Goal: Task Accomplishment & Management: Complete application form

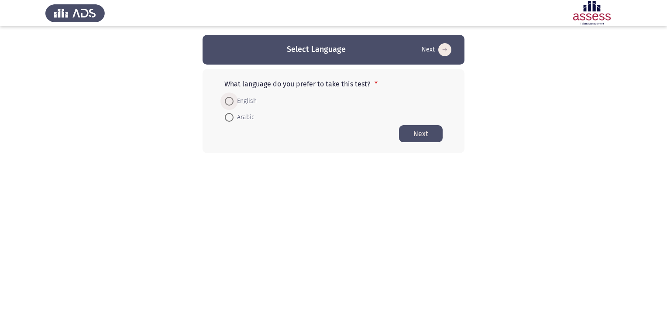
click at [239, 105] on span "English" at bounding box center [244, 101] width 23 height 10
click at [233, 105] on input "English" at bounding box center [229, 101] width 9 height 9
radio input "true"
click at [429, 132] on button "Next" at bounding box center [421, 133] width 44 height 17
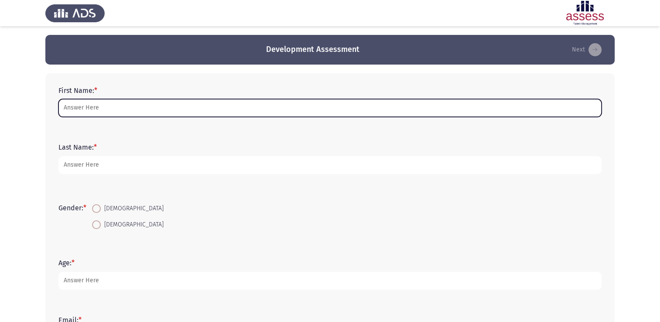
drag, startPoint x: 110, startPoint y: 112, endPoint x: 119, endPoint y: 111, distance: 8.7
click at [110, 112] on input "First Name: *" at bounding box center [329, 108] width 543 height 18
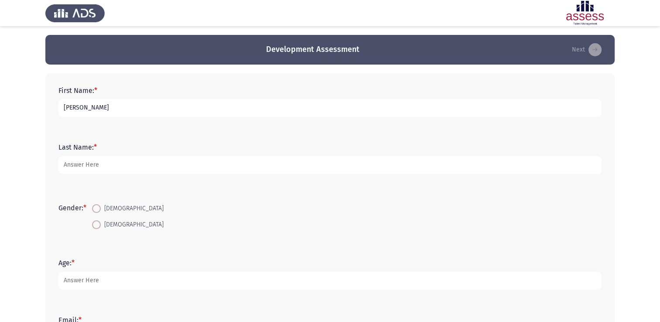
type input "[PERSON_NAME]"
drag, startPoint x: 295, startPoint y: 203, endPoint x: 225, endPoint y: 211, distance: 70.3
click at [295, 203] on form "Gender: * [DEMOGRAPHIC_DATA] [DEMOGRAPHIC_DATA]" at bounding box center [329, 216] width 543 height 33
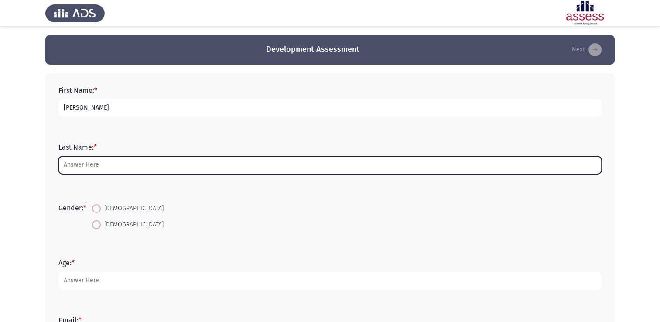
click at [93, 172] on input "Last Name: *" at bounding box center [329, 165] width 543 height 18
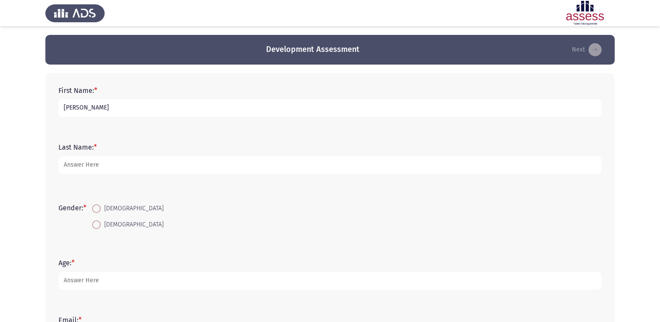
click at [301, 209] on form "Gender: * [DEMOGRAPHIC_DATA] [DEMOGRAPHIC_DATA]" at bounding box center [329, 216] width 543 height 33
click at [152, 176] on div "Last Name: *" at bounding box center [330, 158] width 552 height 39
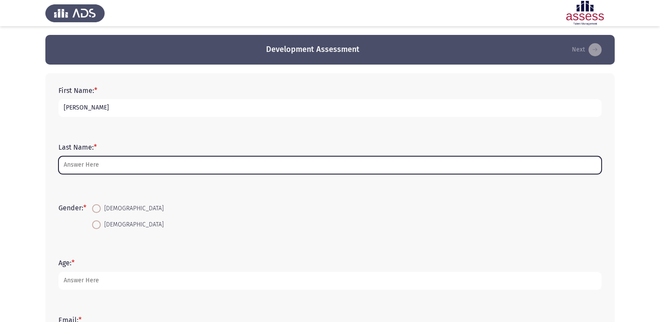
click at [144, 165] on input "Last Name: *" at bounding box center [329, 165] width 543 height 18
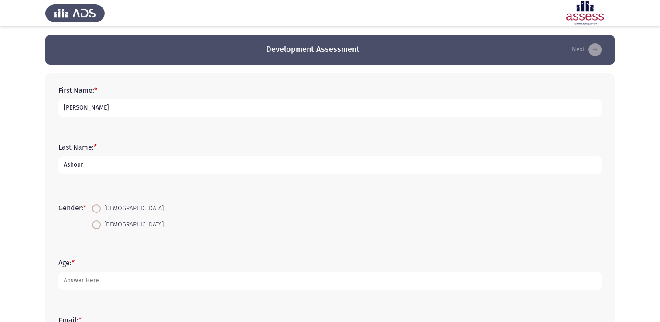
type input "Ashour"
click at [112, 226] on span "[DEMOGRAPHIC_DATA]" at bounding box center [132, 225] width 63 height 10
click at [101, 226] on input "[DEMOGRAPHIC_DATA]" at bounding box center [96, 224] width 9 height 9
radio input "true"
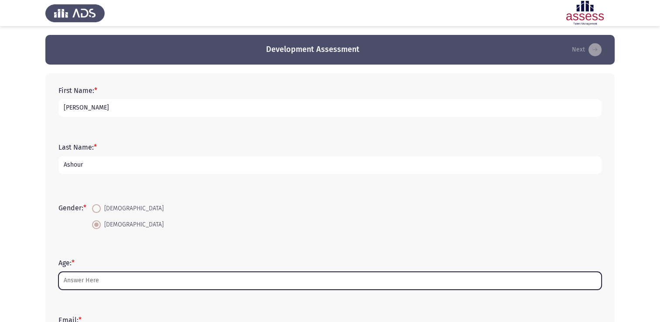
click at [92, 286] on input "Age: *" at bounding box center [329, 281] width 543 height 18
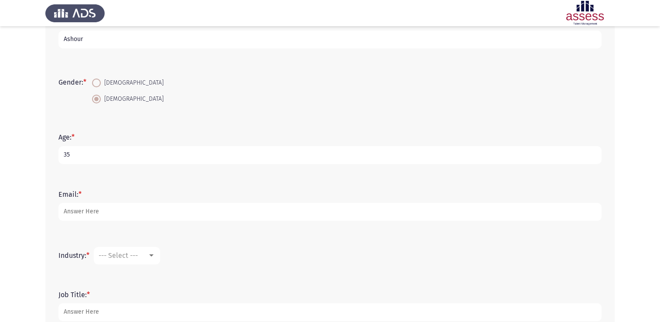
scroll to position [131, 0]
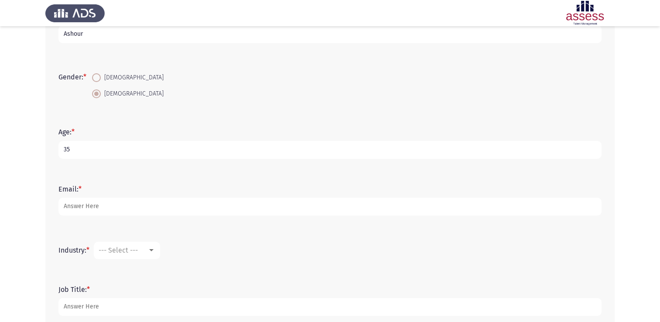
type input "35"
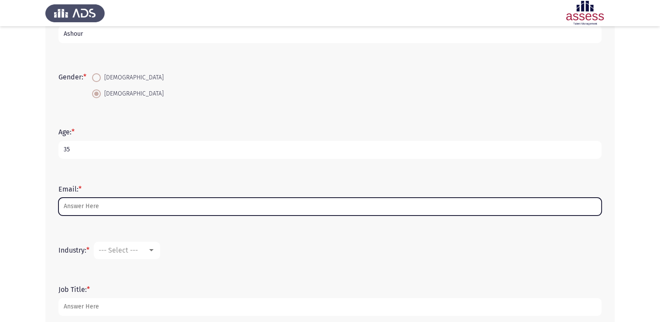
click at [98, 203] on input "Email: *" at bounding box center [329, 207] width 543 height 18
type input "[PERSON_NAME][EMAIL_ADDRESS][DOMAIN_NAME]"
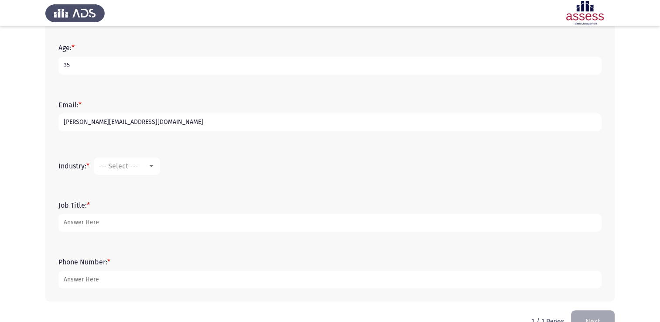
scroll to position [218, 0]
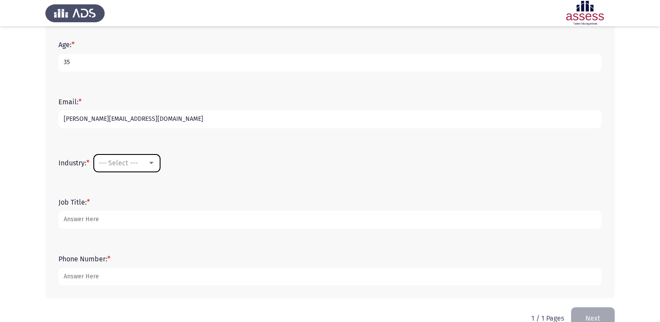
click at [145, 165] on div "--- Select ---" at bounding box center [123, 163] width 49 height 8
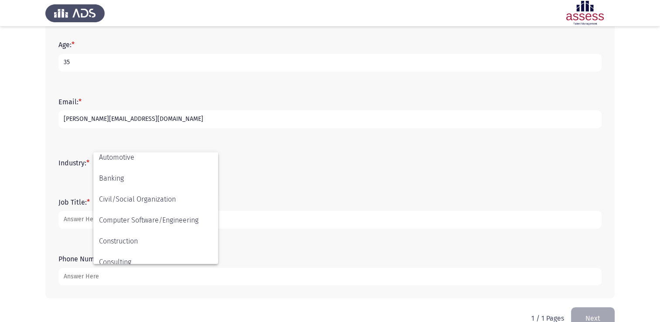
scroll to position [87, 0]
click at [141, 223] on span "Construction" at bounding box center [155, 222] width 113 height 21
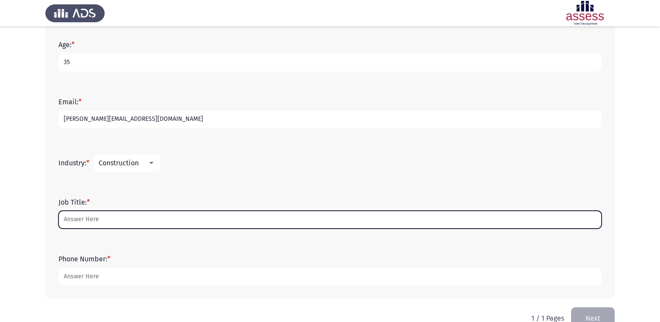
click at [104, 219] on input "Job Title: *" at bounding box center [329, 220] width 543 height 18
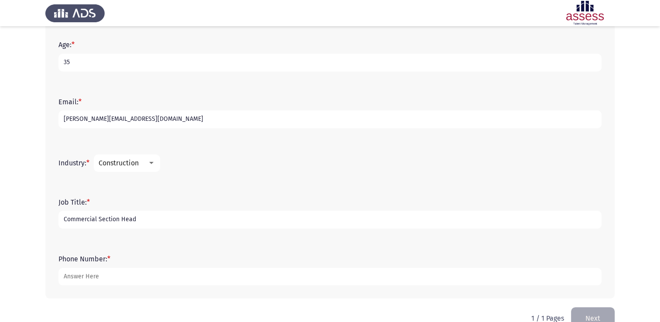
type input "Commercial Section Head"
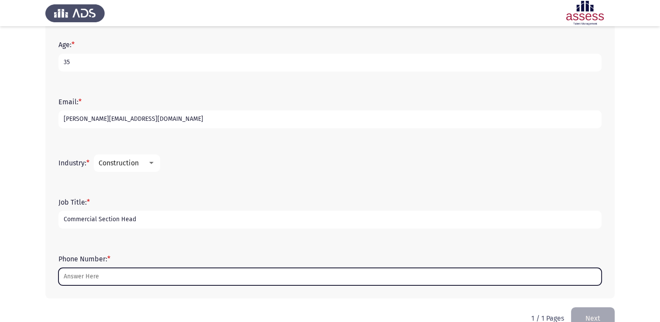
click at [103, 276] on input "Phone Number: *" at bounding box center [329, 277] width 543 height 18
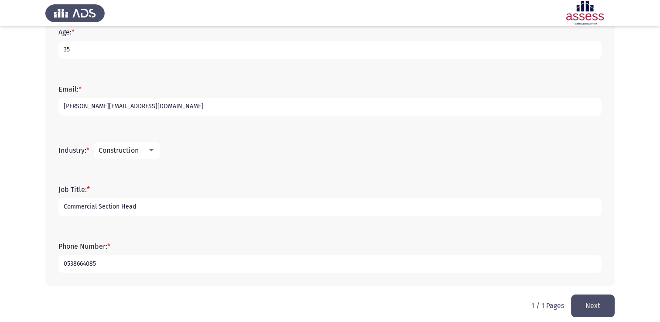
scroll to position [238, 0]
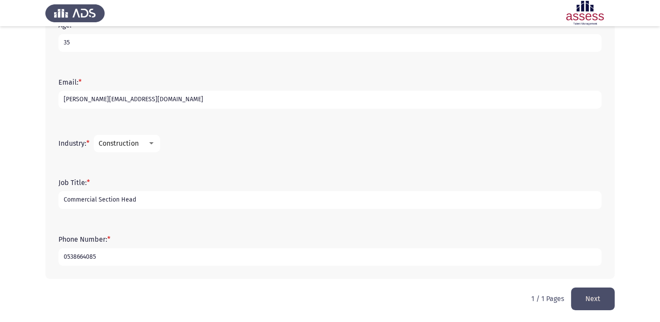
type input "0538664085"
click at [606, 303] on button "Next" at bounding box center [593, 299] width 44 height 22
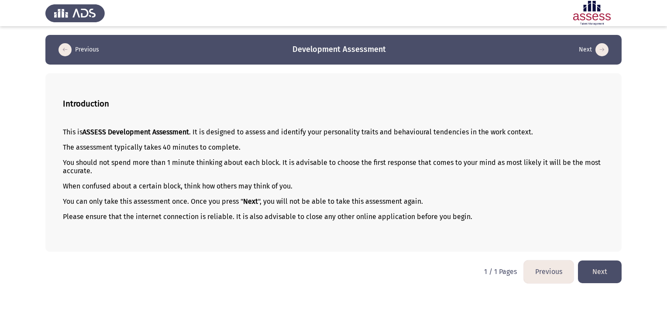
click at [607, 276] on button "Next" at bounding box center [600, 272] width 44 height 22
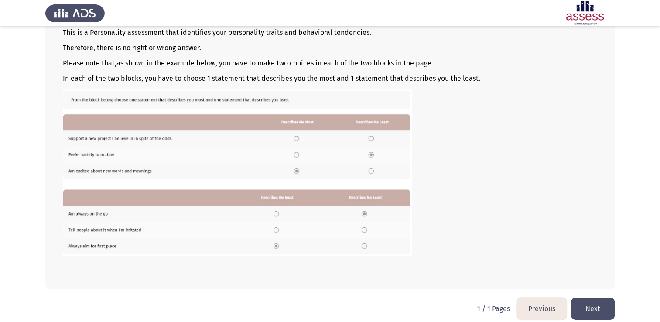
scroll to position [106, 0]
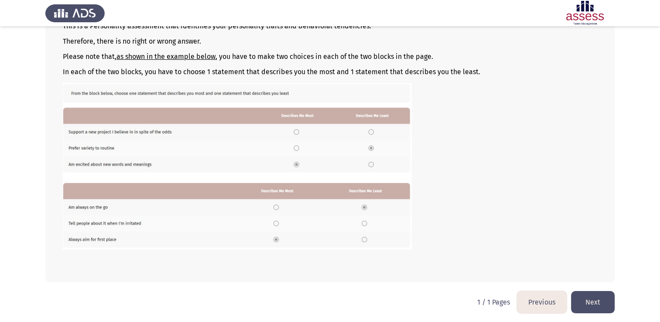
click at [297, 164] on img at bounding box center [237, 166] width 349 height 166
click at [597, 293] on button "Next" at bounding box center [593, 302] width 44 height 22
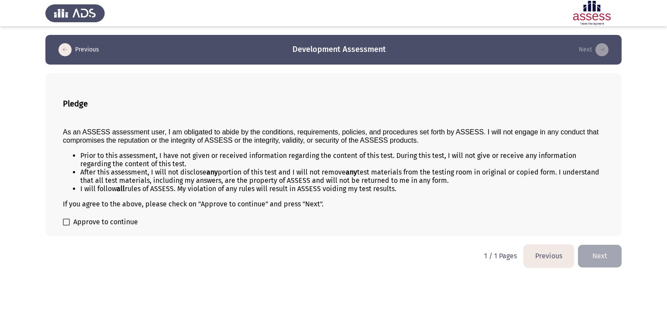
click at [102, 222] on span "Approve to continue" at bounding box center [105, 222] width 65 height 10
click at [66, 226] on input "Approve to continue" at bounding box center [66, 226] width 0 height 0
checkbox input "true"
click at [611, 262] on button "Next" at bounding box center [600, 256] width 44 height 22
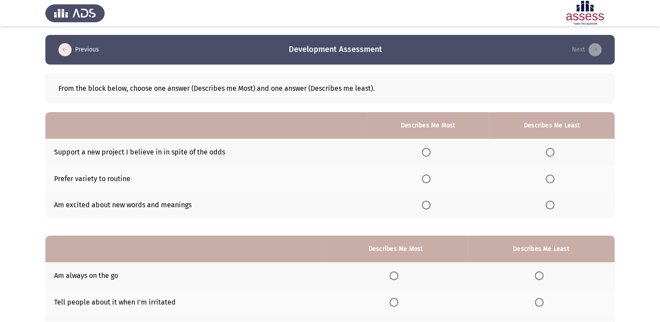
click at [428, 178] on span "Select an option" at bounding box center [426, 179] width 9 height 9
click at [428, 178] on input "Select an option" at bounding box center [426, 179] width 9 height 9
click at [551, 153] on span "Select an option" at bounding box center [550, 152] width 9 height 9
click at [551, 153] on input "Select an option" at bounding box center [550, 152] width 9 height 9
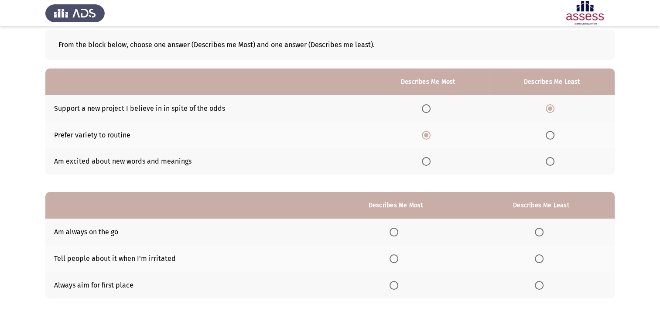
scroll to position [81, 0]
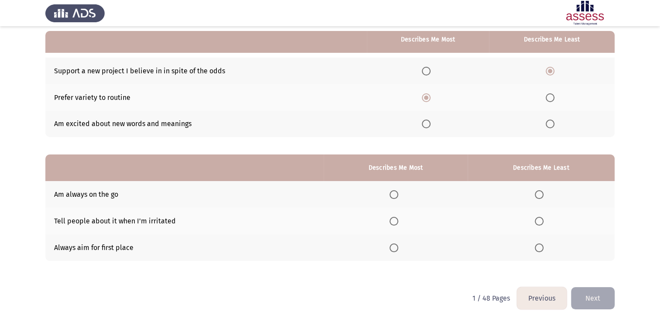
click at [395, 221] on span "Select an option" at bounding box center [394, 221] width 9 height 9
click at [395, 221] on input "Select an option" at bounding box center [394, 221] width 9 height 9
click at [541, 196] on span "Select an option" at bounding box center [539, 194] width 9 height 9
click at [541, 196] on input "Select an option" at bounding box center [539, 194] width 9 height 9
click at [613, 300] on button "Next" at bounding box center [593, 298] width 44 height 22
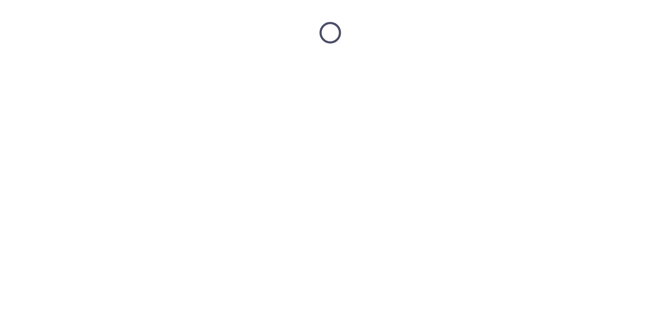
scroll to position [0, 0]
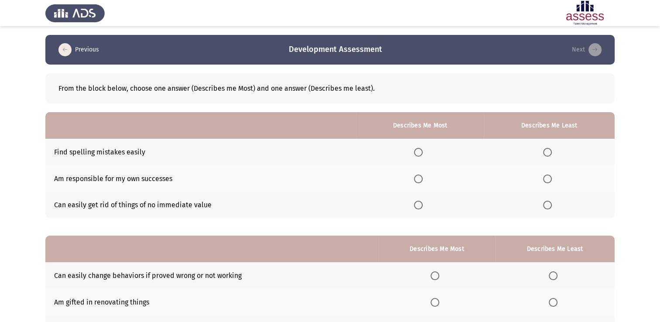
click at [422, 180] on span "Select an option" at bounding box center [418, 179] width 9 height 9
click at [422, 180] on input "Select an option" at bounding box center [418, 179] width 9 height 9
click at [421, 179] on span "Select an option" at bounding box center [418, 179] width 4 height 4
click at [421, 179] on input "Select an option" at bounding box center [418, 179] width 9 height 9
click at [421, 206] on span "Select an option" at bounding box center [418, 205] width 9 height 9
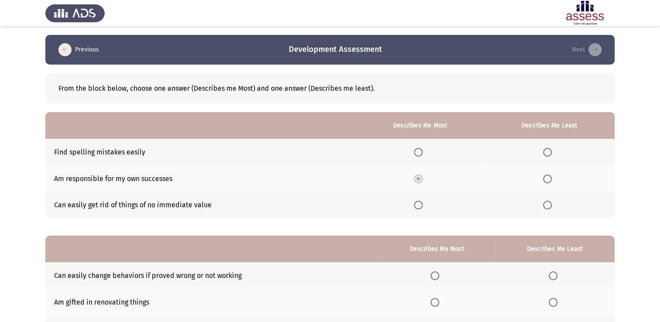
click at [421, 206] on input "Select an option" at bounding box center [418, 205] width 9 height 9
click at [547, 151] on span "Select an option" at bounding box center [547, 152] width 9 height 9
click at [547, 151] on input "Select an option" at bounding box center [547, 152] width 9 height 9
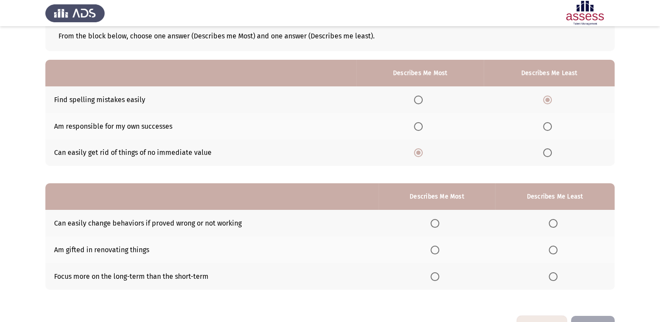
scroll to position [81, 0]
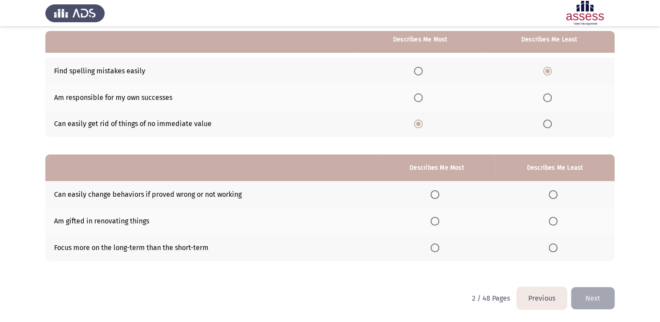
click at [439, 248] on span "Select an option" at bounding box center [435, 248] width 9 height 9
click at [439, 248] on input "Select an option" at bounding box center [435, 248] width 9 height 9
click at [556, 221] on span "Select an option" at bounding box center [553, 221] width 9 height 9
click at [556, 221] on input "Select an option" at bounding box center [553, 221] width 9 height 9
click at [549, 195] on th at bounding box center [555, 194] width 120 height 27
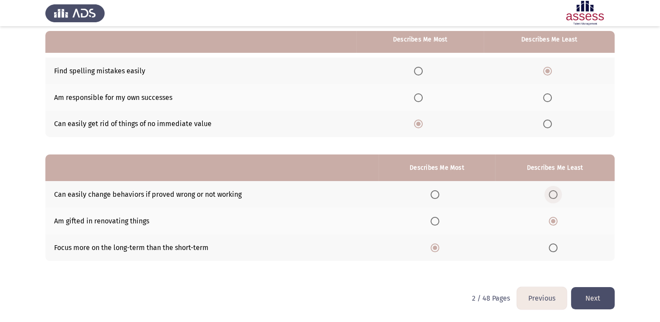
click at [557, 195] on span "Select an option" at bounding box center [553, 194] width 9 height 9
click at [557, 195] on input "Select an option" at bounding box center [553, 194] width 9 height 9
click at [602, 301] on button "Next" at bounding box center [593, 298] width 44 height 22
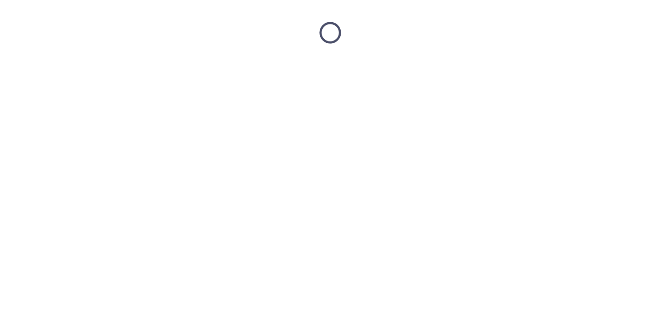
scroll to position [0, 0]
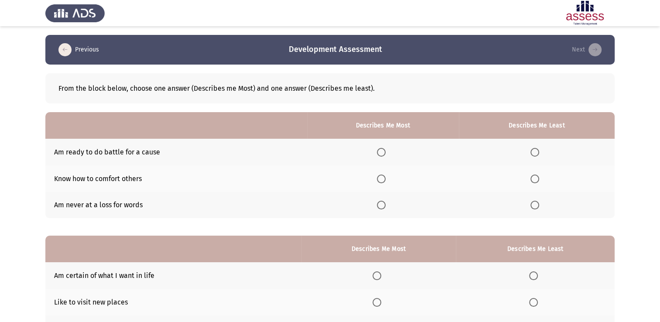
click at [382, 181] on span "Select an option" at bounding box center [381, 179] width 9 height 9
click at [382, 181] on input "Select an option" at bounding box center [381, 179] width 9 height 9
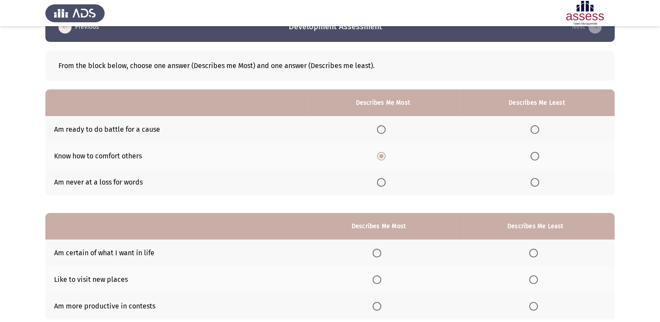
scroll to position [44, 0]
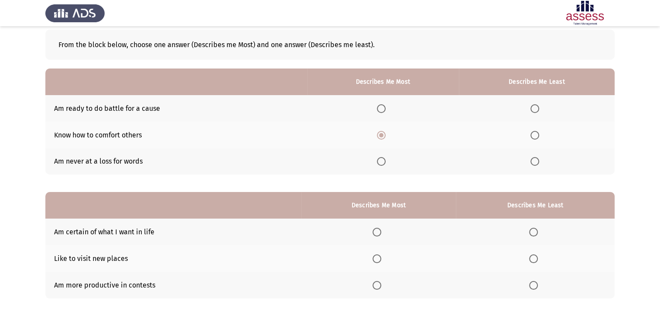
click at [534, 110] on span "Select an option" at bounding box center [535, 108] width 9 height 9
click at [534, 110] on input "Select an option" at bounding box center [535, 108] width 9 height 9
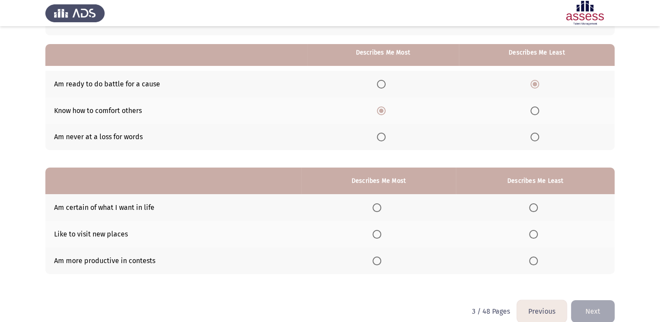
scroll to position [81, 0]
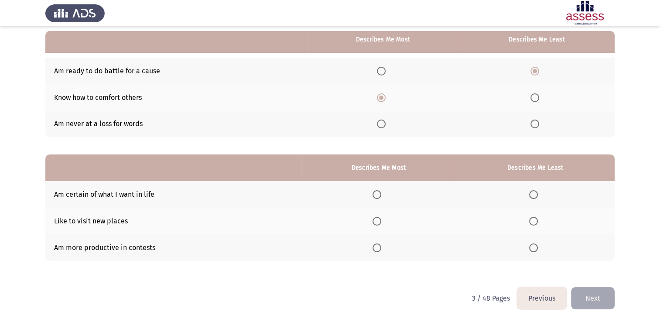
click at [534, 222] on span "Select an option" at bounding box center [533, 221] width 9 height 9
click at [534, 222] on input "Select an option" at bounding box center [533, 221] width 9 height 9
click at [381, 248] on span "Select an option" at bounding box center [377, 248] width 9 height 9
click at [381, 248] on input "Select an option" at bounding box center [377, 248] width 9 height 9
click at [587, 298] on button "Next" at bounding box center [593, 298] width 44 height 22
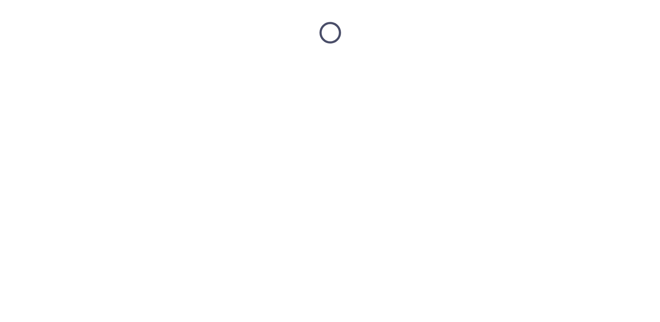
scroll to position [0, 0]
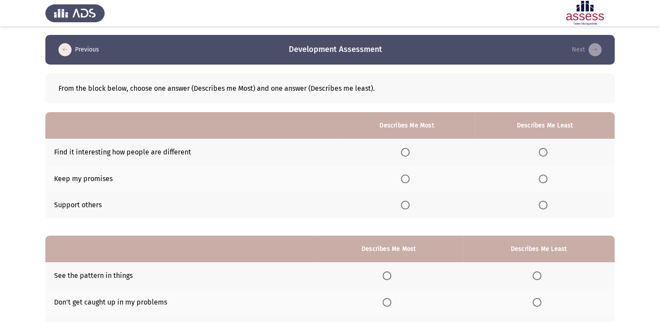
click at [406, 207] on span "Select an option" at bounding box center [405, 205] width 9 height 9
click at [406, 207] on input "Select an option" at bounding box center [405, 205] width 9 height 9
click at [541, 181] on span "Select an option" at bounding box center [543, 179] width 9 height 9
click at [541, 181] on input "Select an option" at bounding box center [543, 179] width 9 height 9
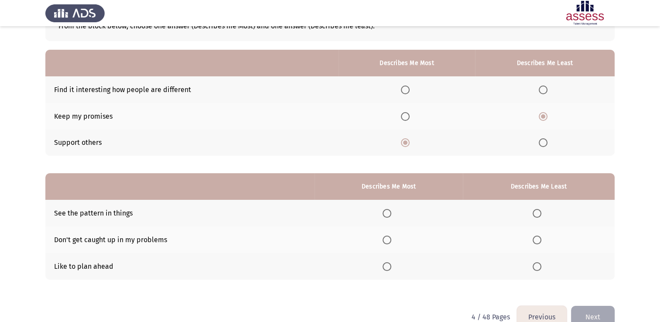
scroll to position [81, 0]
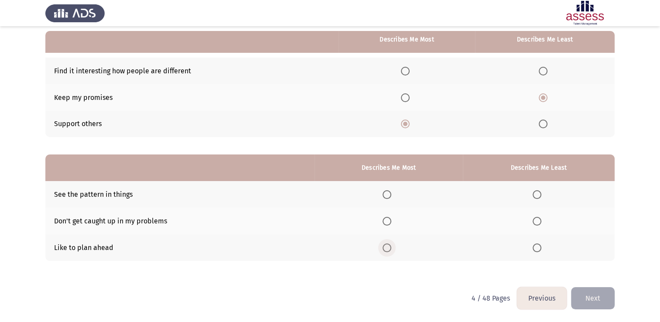
click at [388, 248] on span "Select an option" at bounding box center [387, 248] width 9 height 9
click at [388, 248] on input "Select an option" at bounding box center [387, 248] width 9 height 9
click at [540, 197] on span "Select an option" at bounding box center [537, 194] width 9 height 9
click at [540, 197] on input "Select an option" at bounding box center [537, 194] width 9 height 9
click at [601, 301] on button "Next" at bounding box center [593, 298] width 44 height 22
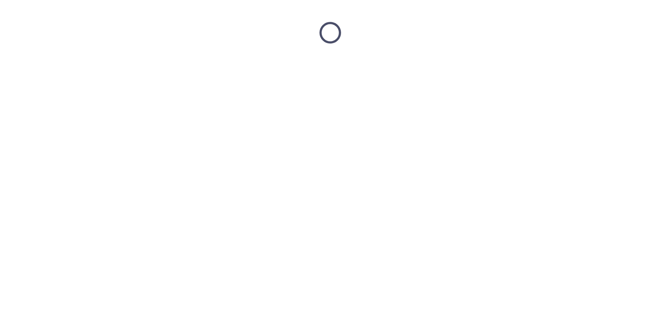
scroll to position [0, 0]
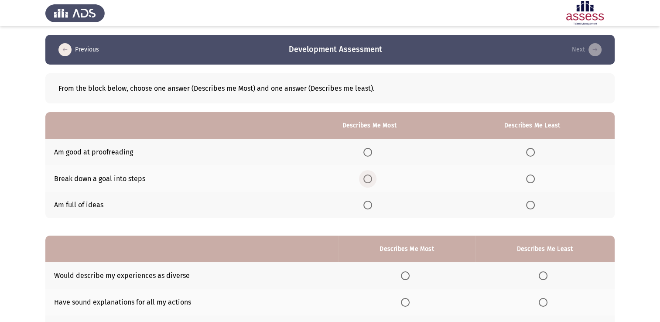
click at [371, 178] on span "Select an option" at bounding box center [368, 179] width 9 height 9
click at [371, 178] on input "Select an option" at bounding box center [368, 179] width 9 height 9
click at [531, 206] on span "Select an option" at bounding box center [530, 205] width 9 height 9
click at [531, 206] on input "Select an option" at bounding box center [530, 205] width 9 height 9
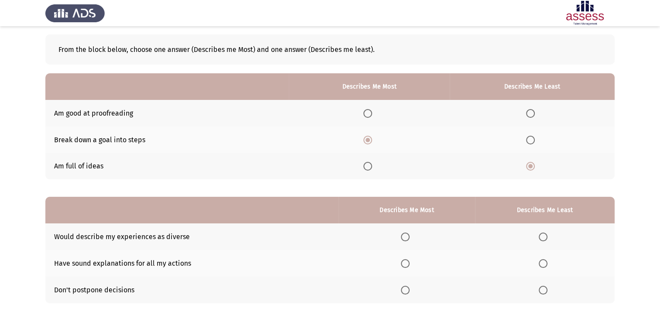
scroll to position [81, 0]
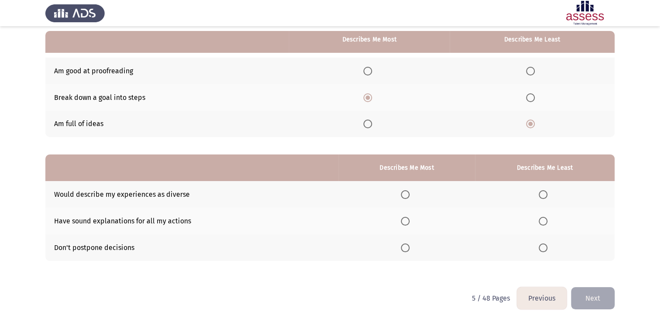
click at [410, 247] on span "Select an option" at bounding box center [405, 248] width 9 height 9
click at [410, 247] on input "Select an option" at bounding box center [405, 248] width 9 height 9
click at [544, 221] on span "Select an option" at bounding box center [543, 221] width 9 height 9
click at [544, 221] on input "Select an option" at bounding box center [543, 221] width 9 height 9
click at [594, 293] on button "Next" at bounding box center [593, 298] width 44 height 22
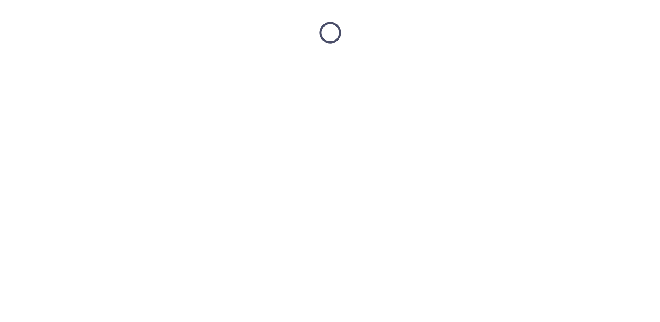
scroll to position [0, 0]
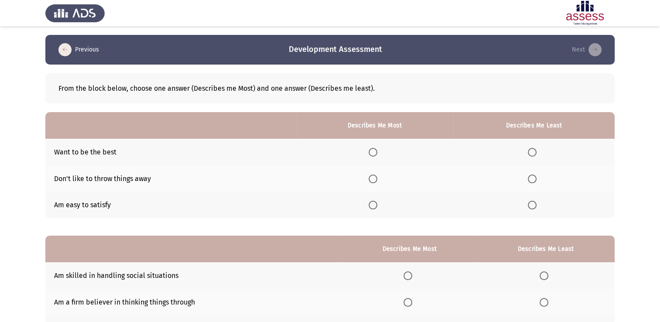
click at [377, 205] on span "Select an option" at bounding box center [373, 205] width 9 height 9
click at [377, 205] on input "Select an option" at bounding box center [373, 205] width 9 height 9
click at [534, 180] on span "Select an option" at bounding box center [532, 179] width 9 height 9
click at [534, 180] on input "Select an option" at bounding box center [532, 179] width 9 height 9
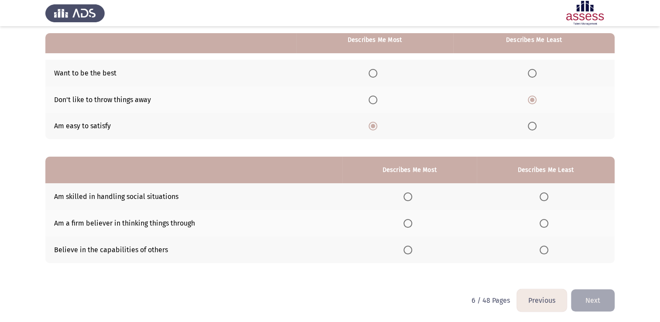
scroll to position [81, 0]
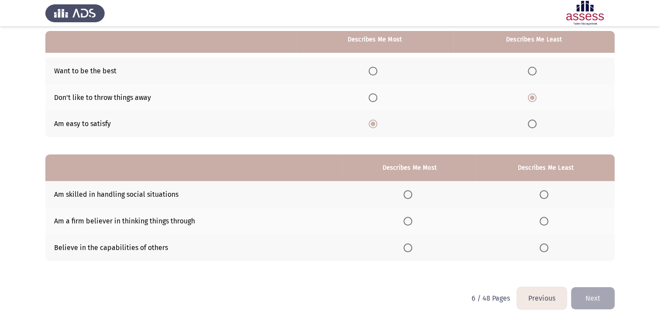
click at [415, 250] on label "Select an option" at bounding box center [410, 248] width 12 height 9
click at [412, 250] on input "Select an option" at bounding box center [408, 248] width 9 height 9
click at [536, 196] on th at bounding box center [546, 194] width 138 height 27
click at [542, 196] on span "Select an option" at bounding box center [544, 194] width 9 height 9
click at [542, 196] on input "Select an option" at bounding box center [544, 194] width 9 height 9
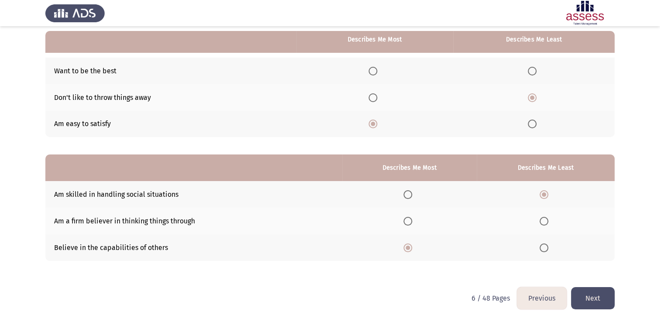
click at [598, 305] on button "Next" at bounding box center [593, 298] width 44 height 22
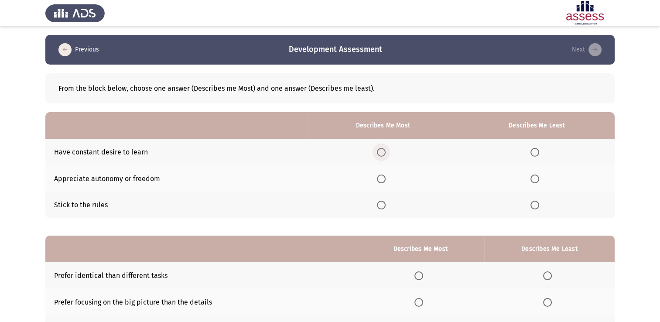
click at [385, 155] on span "Select an option" at bounding box center [381, 152] width 9 height 9
click at [385, 155] on input "Select an option" at bounding box center [381, 152] width 9 height 9
click at [383, 208] on span "Select an option" at bounding box center [381, 205] width 9 height 9
click at [383, 208] on input "Select an option" at bounding box center [381, 205] width 9 height 9
click at [534, 151] on span "Select an option" at bounding box center [535, 152] width 9 height 9
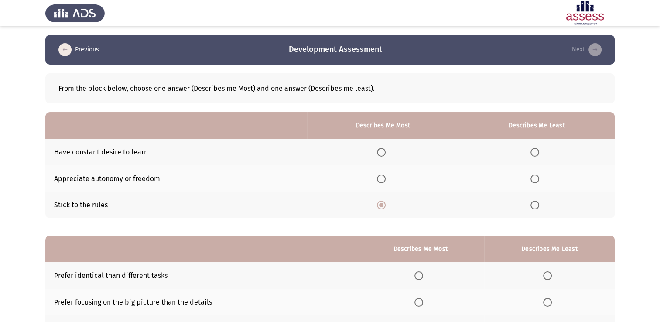
click at [534, 151] on input "Select an option" at bounding box center [535, 152] width 9 height 9
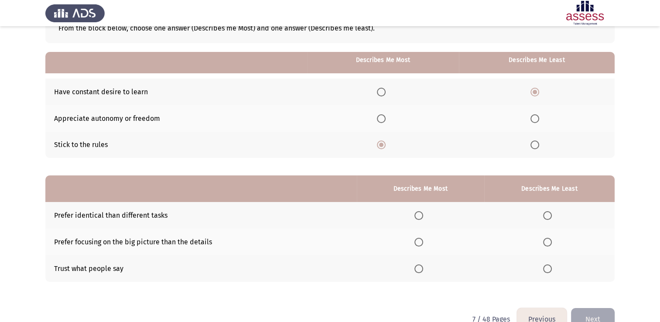
scroll to position [81, 0]
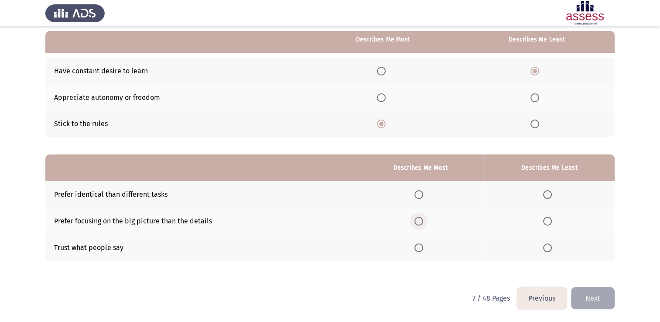
click at [423, 223] on span "Select an option" at bounding box center [419, 221] width 9 height 9
click at [423, 223] on input "Select an option" at bounding box center [419, 221] width 9 height 9
click at [550, 251] on span "Select an option" at bounding box center [547, 248] width 9 height 9
click at [550, 251] on input "Select an option" at bounding box center [547, 248] width 9 height 9
click at [589, 296] on button "Next" at bounding box center [593, 298] width 44 height 22
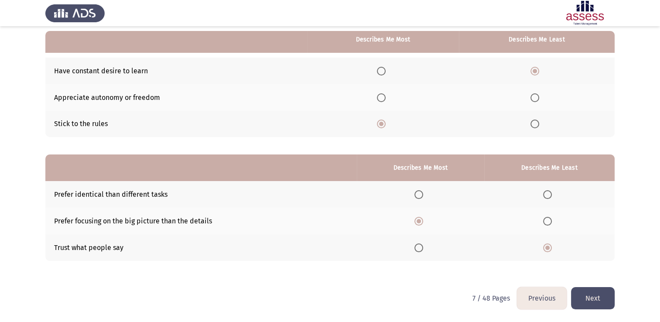
scroll to position [0, 0]
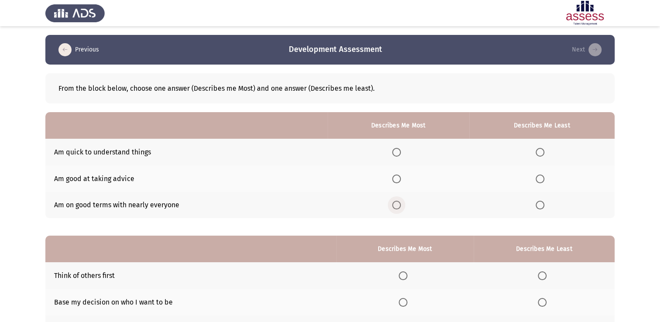
click at [396, 206] on span "Select an option" at bounding box center [396, 205] width 9 height 9
click at [396, 206] on input "Select an option" at bounding box center [396, 205] width 9 height 9
click at [548, 179] on label "Select an option" at bounding box center [542, 179] width 12 height 9
click at [545, 179] on input "Select an option" at bounding box center [540, 179] width 9 height 9
click at [541, 156] on span "Select an option" at bounding box center [540, 152] width 9 height 9
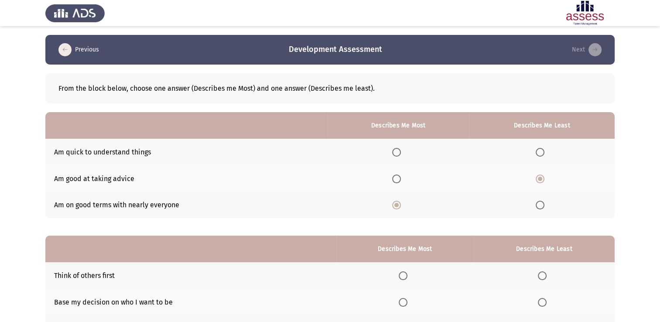
click at [541, 156] on input "Select an option" at bounding box center [540, 152] width 9 height 9
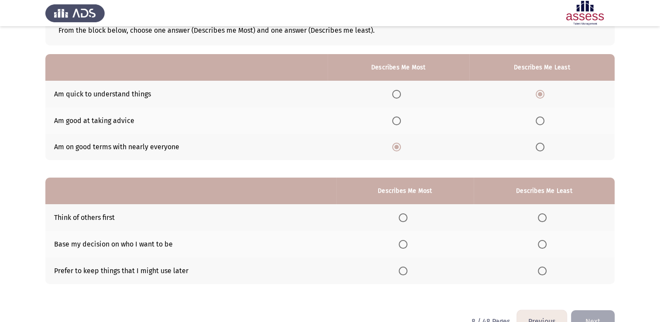
scroll to position [81, 0]
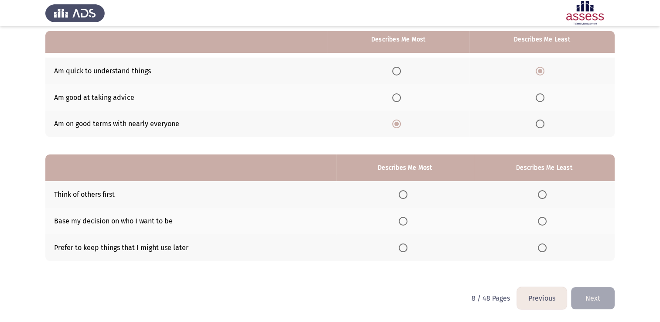
click at [404, 197] on span "Select an option" at bounding box center [403, 194] width 9 height 9
click at [404, 197] on input "Select an option" at bounding box center [403, 194] width 9 height 9
click at [545, 247] on span "Select an option" at bounding box center [542, 248] width 9 height 9
click at [545, 247] on input "Select an option" at bounding box center [542, 248] width 9 height 9
click at [603, 305] on button "Next" at bounding box center [593, 298] width 44 height 22
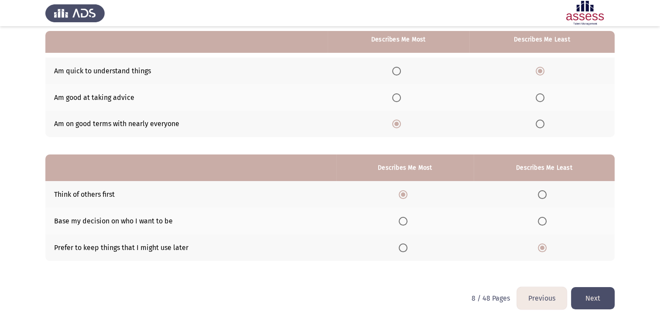
scroll to position [0, 0]
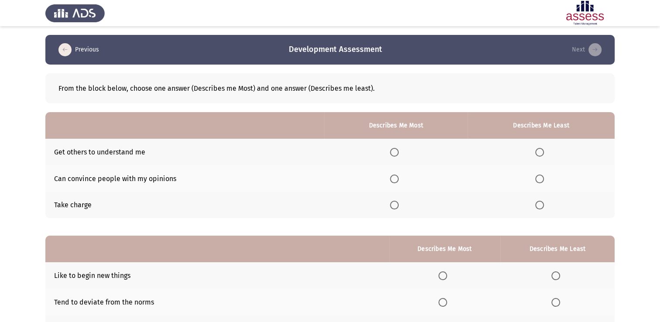
click at [396, 176] on span "Select an option" at bounding box center [394, 179] width 9 height 9
click at [396, 176] on input "Select an option" at bounding box center [394, 179] width 9 height 9
click at [538, 206] on span "Select an option" at bounding box center [539, 205] width 9 height 9
click at [538, 206] on input "Select an option" at bounding box center [539, 205] width 9 height 9
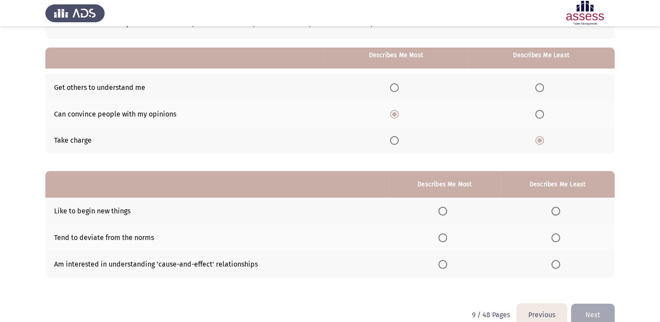
scroll to position [81, 0]
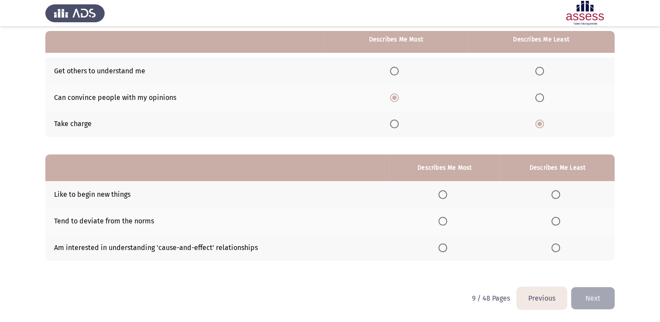
click at [558, 195] on span "Select an option" at bounding box center [556, 194] width 9 height 9
click at [558, 195] on input "Select an option" at bounding box center [556, 194] width 9 height 9
click at [447, 248] on span "Select an option" at bounding box center [443, 248] width 9 height 9
click at [447, 248] on input "Select an option" at bounding box center [443, 248] width 9 height 9
click at [596, 301] on button "Next" at bounding box center [593, 298] width 44 height 22
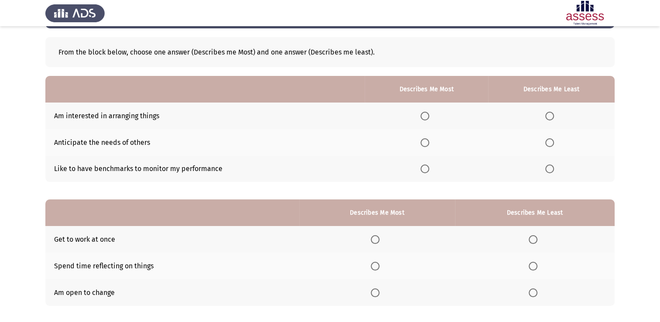
scroll to position [0, 0]
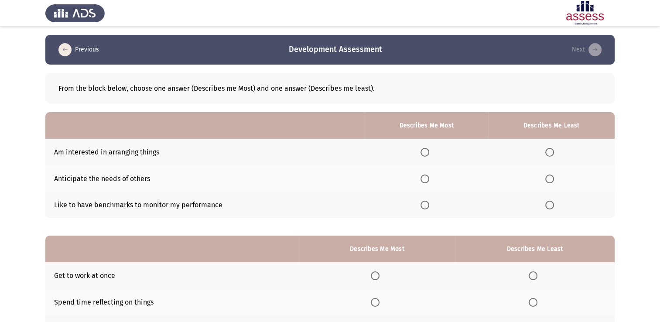
click at [425, 178] on span "Select an option" at bounding box center [425, 179] width 9 height 9
click at [425, 178] on input "Select an option" at bounding box center [425, 179] width 9 height 9
click at [552, 207] on span "Select an option" at bounding box center [550, 205] width 9 height 9
click at [552, 207] on input "Select an option" at bounding box center [550, 205] width 9 height 9
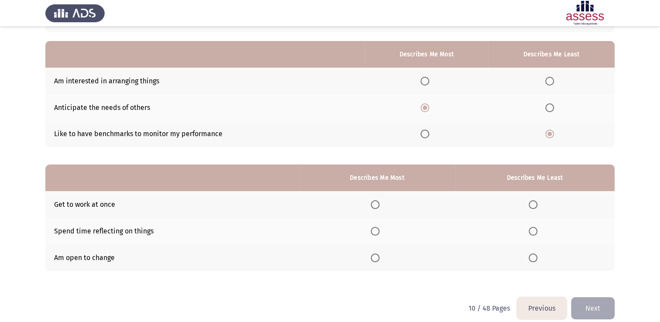
scroll to position [81, 0]
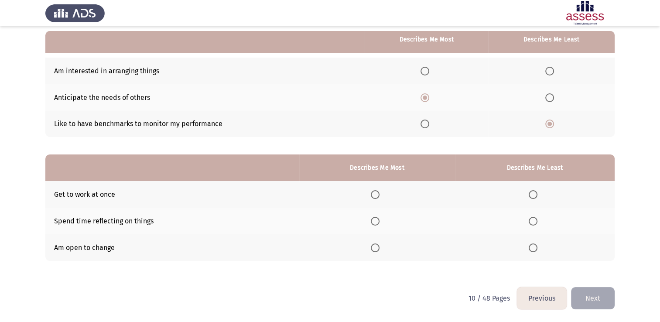
click at [380, 250] on span "Select an option" at bounding box center [375, 248] width 9 height 9
click at [380, 250] on input "Select an option" at bounding box center [375, 248] width 9 height 9
click at [535, 197] on span "Select an option" at bounding box center [533, 194] width 9 height 9
click at [535, 197] on input "Select an option" at bounding box center [533, 194] width 9 height 9
click at [532, 249] on span "Select an option" at bounding box center [533, 248] width 9 height 9
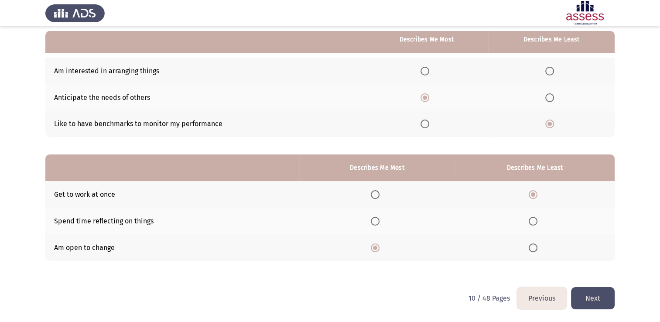
click at [532, 249] on input "Select an option" at bounding box center [533, 248] width 9 height 9
click at [375, 196] on span "Select an option" at bounding box center [375, 194] width 9 height 9
click at [375, 196] on input "Select an option" at bounding box center [375, 194] width 9 height 9
click at [533, 193] on span "Select an option" at bounding box center [533, 194] width 9 height 9
click at [533, 193] on input "Select an option" at bounding box center [533, 194] width 9 height 9
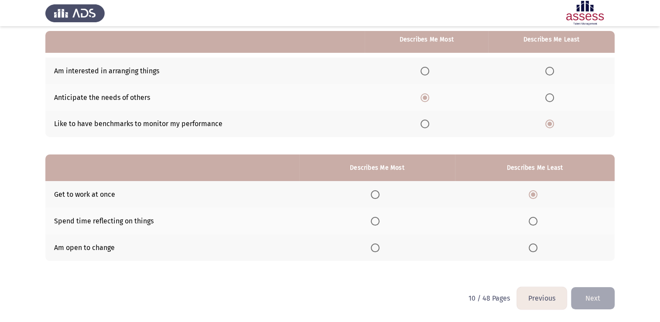
click at [377, 250] on span "Select an option" at bounding box center [375, 248] width 9 height 9
click at [377, 250] on input "Select an option" at bounding box center [375, 248] width 9 height 9
click at [596, 293] on button "Next" at bounding box center [593, 298] width 44 height 22
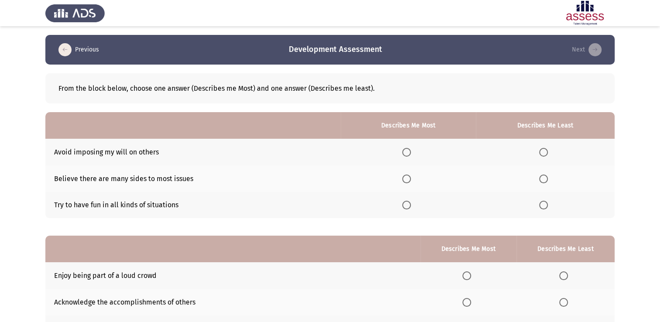
scroll to position [44, 0]
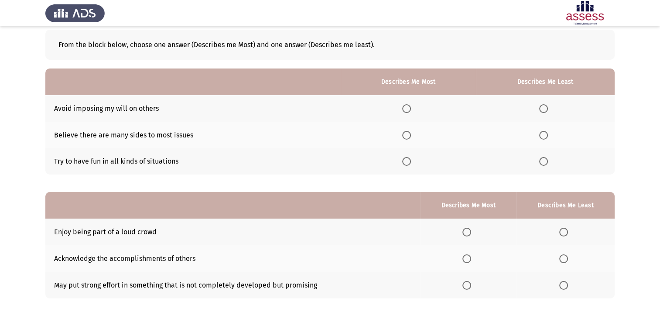
click at [405, 139] on span "Select an option" at bounding box center [406, 135] width 9 height 9
click at [405, 139] on input "Select an option" at bounding box center [406, 135] width 9 height 9
click at [541, 109] on span "Select an option" at bounding box center [543, 108] width 9 height 9
click at [541, 109] on input "Select an option" at bounding box center [543, 108] width 9 height 9
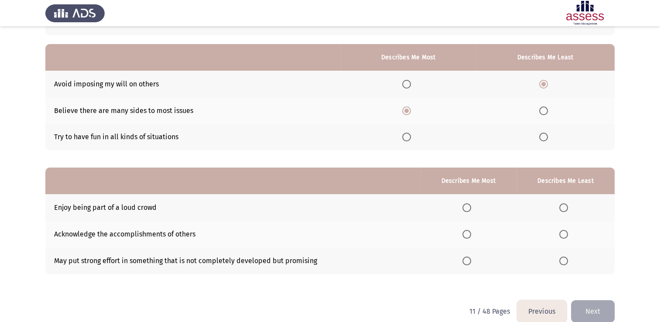
scroll to position [81, 0]
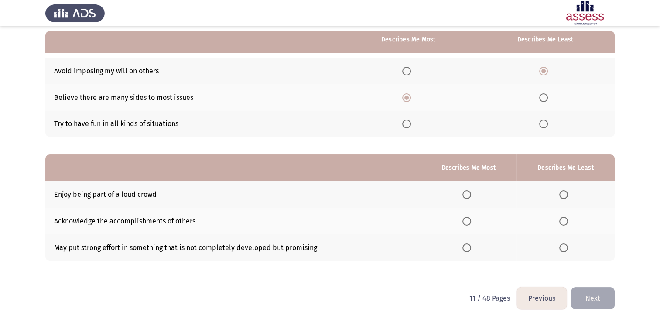
click at [466, 220] on span "Select an option" at bounding box center [467, 221] width 9 height 9
click at [466, 220] on input "Select an option" at bounding box center [467, 221] width 9 height 9
click at [565, 195] on span "Select an option" at bounding box center [563, 194] width 9 height 9
click at [565, 195] on input "Select an option" at bounding box center [563, 194] width 9 height 9
click at [595, 301] on button "Next" at bounding box center [593, 298] width 44 height 22
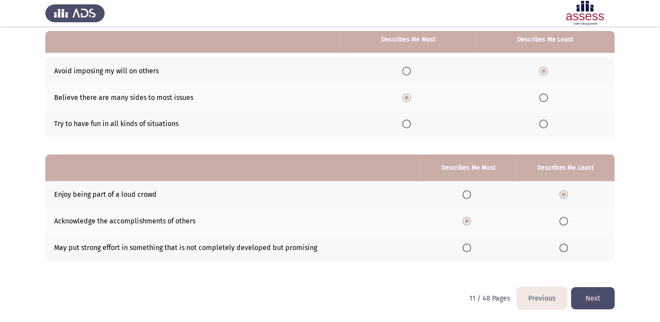
scroll to position [0, 0]
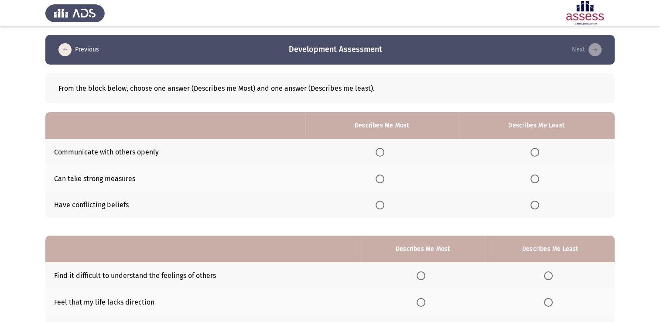
click at [379, 152] on span "Select an option" at bounding box center [380, 152] width 9 height 9
click at [379, 152] on input "Select an option" at bounding box center [380, 152] width 9 height 9
click at [536, 179] on span "Select an option" at bounding box center [535, 179] width 9 height 9
click at [536, 179] on input "Select an option" at bounding box center [535, 179] width 9 height 9
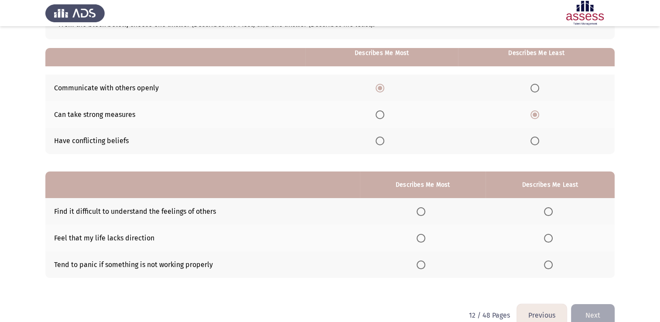
scroll to position [81, 0]
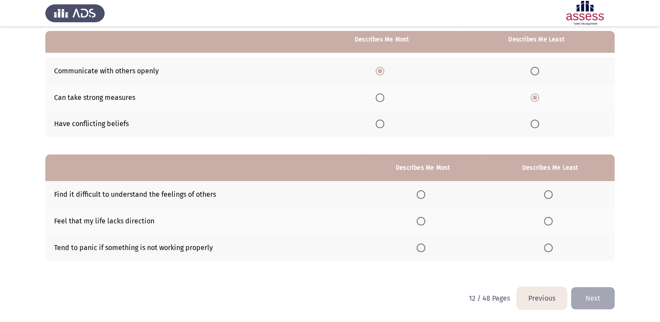
click at [424, 198] on span "Select an option" at bounding box center [421, 194] width 9 height 9
click at [424, 198] on input "Select an option" at bounding box center [421, 194] width 9 height 9
click at [552, 223] on span "Select an option" at bounding box center [548, 221] width 9 height 9
click at [552, 223] on input "Select an option" at bounding box center [548, 221] width 9 height 9
click at [425, 219] on span "Select an option" at bounding box center [421, 221] width 9 height 9
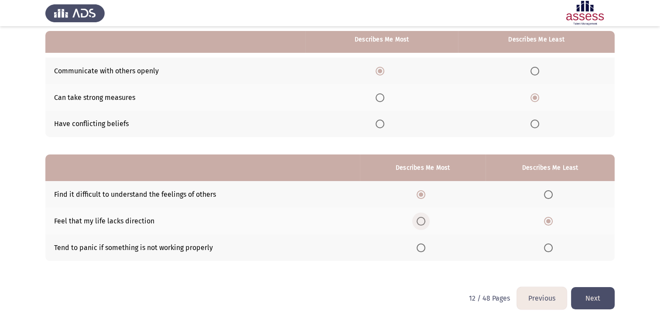
click at [425, 219] on input "Select an option" at bounding box center [421, 221] width 9 height 9
click at [548, 196] on span "Select an option" at bounding box center [548, 194] width 9 height 9
click at [548, 196] on input "Select an option" at bounding box center [548, 194] width 9 height 9
click at [590, 294] on button "Next" at bounding box center [593, 298] width 44 height 22
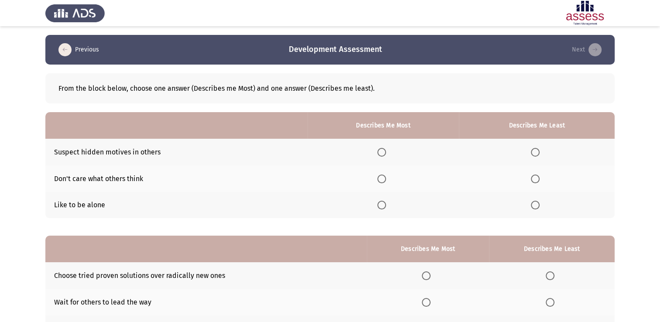
click at [537, 205] on span "Select an option" at bounding box center [535, 205] width 9 height 9
click at [537, 205] on input "Select an option" at bounding box center [535, 205] width 9 height 9
click at [386, 153] on span "Select an option" at bounding box center [381, 152] width 9 height 9
click at [386, 153] on input "Select an option" at bounding box center [381, 152] width 9 height 9
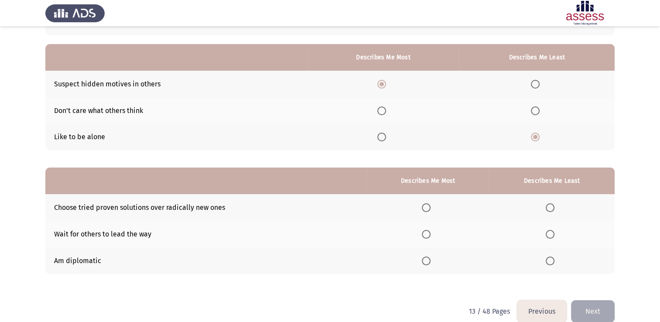
scroll to position [81, 0]
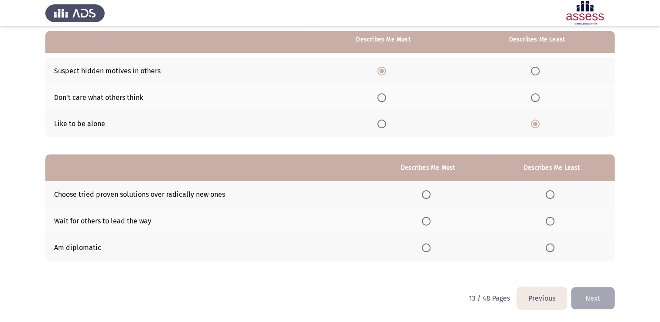
click at [431, 247] on span "Select an option" at bounding box center [426, 248] width 9 height 9
click at [431, 247] on input "Select an option" at bounding box center [426, 248] width 9 height 9
click at [552, 197] on span "Select an option" at bounding box center [550, 194] width 9 height 9
click at [552, 197] on input "Select an option" at bounding box center [550, 194] width 9 height 9
click at [604, 304] on button "Next" at bounding box center [593, 298] width 44 height 22
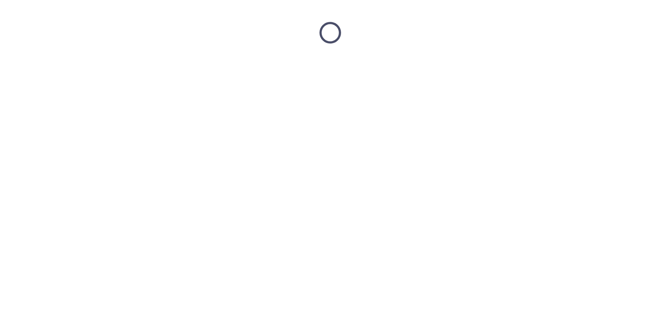
scroll to position [0, 0]
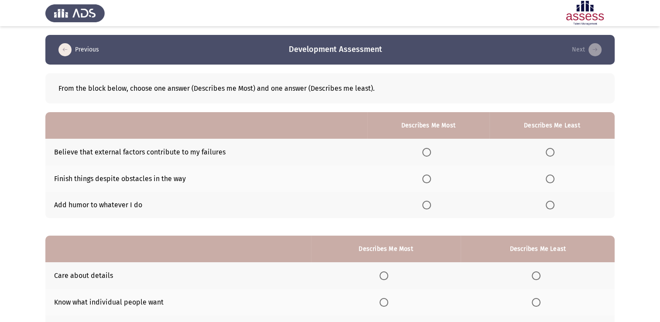
click at [428, 178] on span "Select an option" at bounding box center [426, 179] width 9 height 9
click at [428, 178] on input "Select an option" at bounding box center [426, 179] width 9 height 9
click at [550, 209] on span "Select an option" at bounding box center [550, 205] width 9 height 9
click at [550, 209] on input "Select an option" at bounding box center [550, 205] width 9 height 9
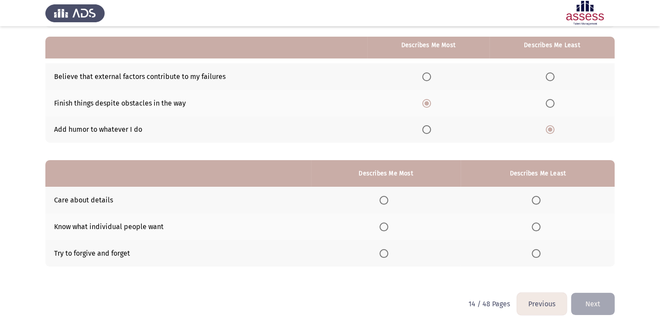
scroll to position [81, 0]
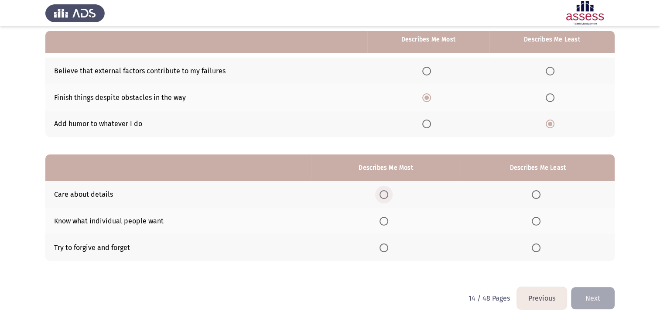
click at [384, 195] on span "Select an option" at bounding box center [384, 194] width 9 height 9
click at [384, 195] on input "Select an option" at bounding box center [384, 194] width 9 height 9
click at [534, 250] on span "Select an option" at bounding box center [536, 248] width 9 height 9
click at [534, 250] on input "Select an option" at bounding box center [536, 248] width 9 height 9
click at [592, 299] on button "Next" at bounding box center [593, 298] width 44 height 22
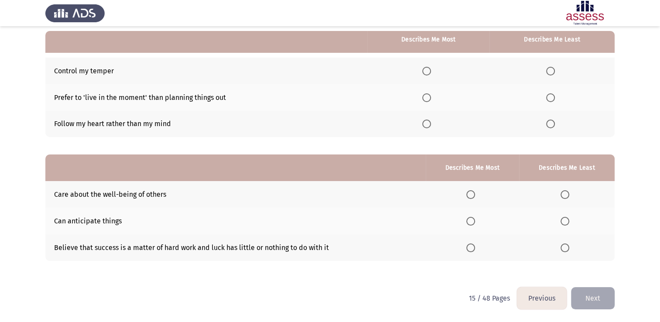
click at [551, 293] on button "Previous" at bounding box center [542, 298] width 50 height 22
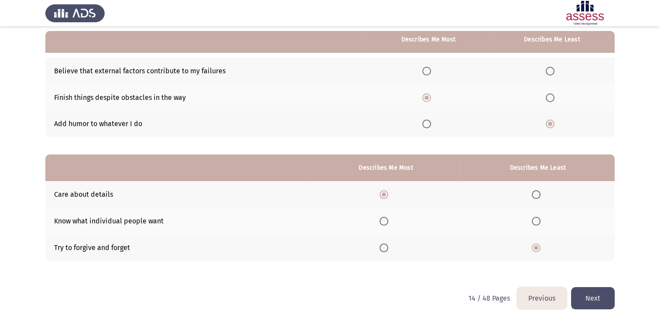
click at [583, 293] on button "Next" at bounding box center [593, 298] width 44 height 22
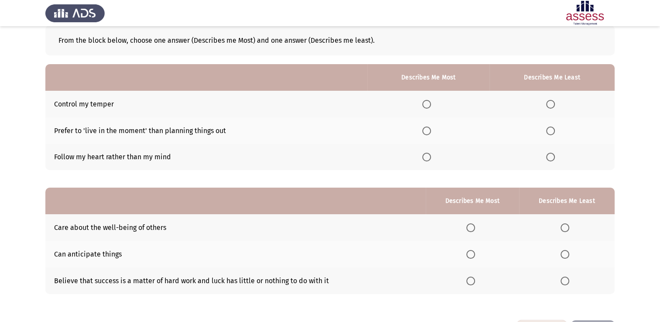
scroll to position [0, 0]
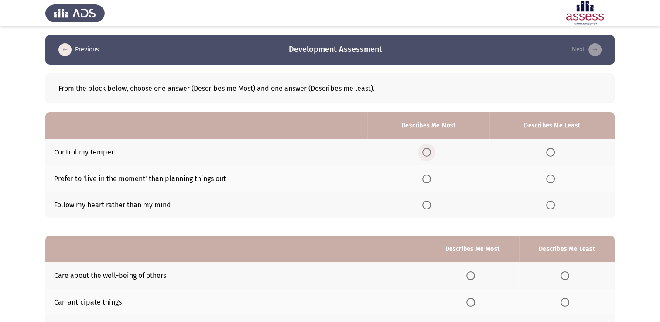
click at [425, 152] on span "Select an option" at bounding box center [426, 152] width 9 height 9
click at [425, 152] on input "Select an option" at bounding box center [426, 152] width 9 height 9
click at [554, 205] on span "Select an option" at bounding box center [550, 205] width 9 height 9
click at [554, 205] on input "Select an option" at bounding box center [550, 205] width 9 height 9
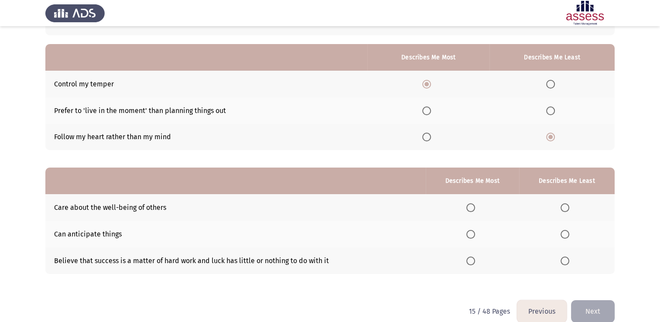
scroll to position [81, 0]
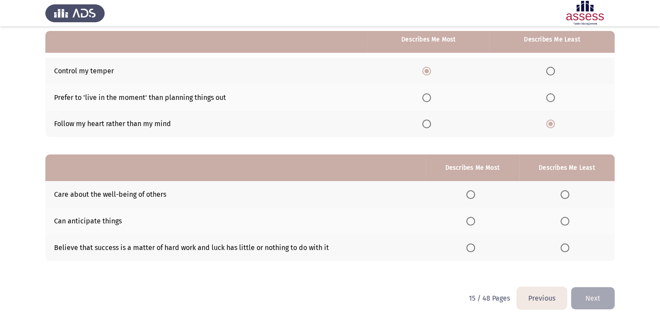
click at [475, 197] on span "Select an option" at bounding box center [471, 194] width 9 height 9
click at [475, 197] on input "Select an option" at bounding box center [471, 194] width 9 height 9
click at [566, 221] on span "Select an option" at bounding box center [565, 221] width 9 height 9
click at [566, 221] on input "Select an option" at bounding box center [565, 221] width 9 height 9
click at [602, 305] on button "Next" at bounding box center [593, 298] width 44 height 22
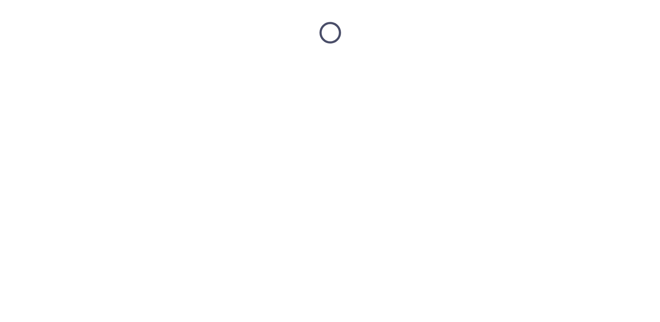
scroll to position [0, 0]
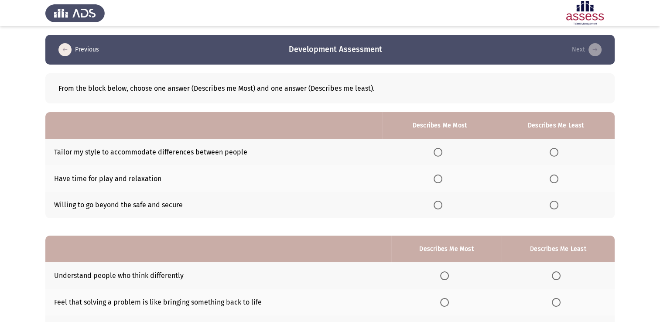
click at [438, 153] on span "Select an option" at bounding box center [438, 152] width 9 height 9
click at [438, 153] on input "Select an option" at bounding box center [438, 152] width 9 height 9
click at [553, 183] on th at bounding box center [556, 178] width 118 height 27
click at [553, 179] on span "Select an option" at bounding box center [554, 179] width 9 height 9
click at [553, 179] on input "Select an option" at bounding box center [554, 179] width 9 height 9
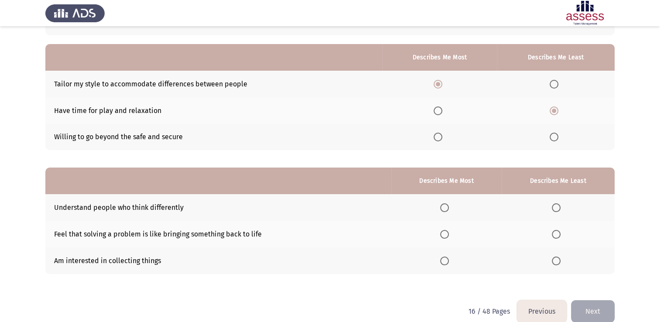
scroll to position [81, 0]
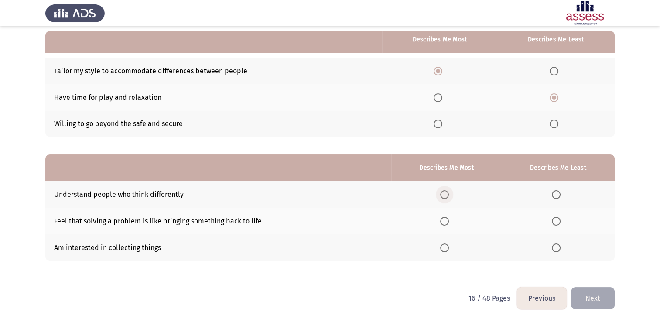
click at [449, 198] on span "Select an option" at bounding box center [444, 194] width 9 height 9
click at [449, 198] on input "Select an option" at bounding box center [444, 194] width 9 height 9
click at [558, 220] on span "Select an option" at bounding box center [556, 221] width 9 height 9
click at [558, 220] on input "Select an option" at bounding box center [556, 221] width 9 height 9
click at [574, 309] on button "Next" at bounding box center [593, 298] width 44 height 22
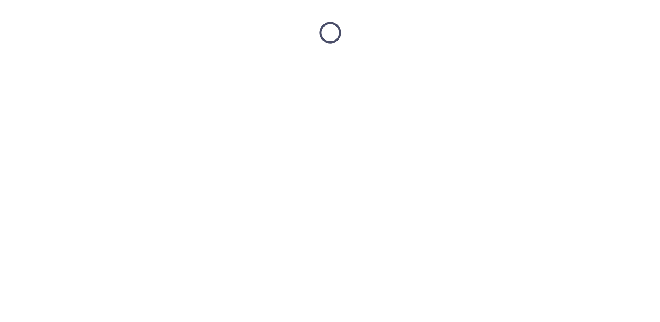
scroll to position [0, 0]
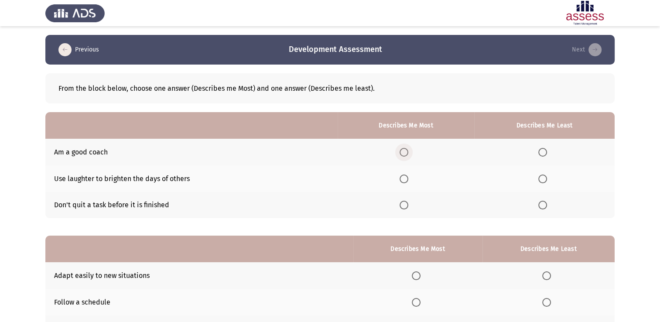
click at [408, 154] on span "Select an option" at bounding box center [404, 152] width 9 height 9
click at [408, 154] on input "Select an option" at bounding box center [404, 152] width 9 height 9
click at [543, 181] on span "Select an option" at bounding box center [543, 179] width 9 height 9
click at [543, 181] on input "Select an option" at bounding box center [543, 179] width 9 height 9
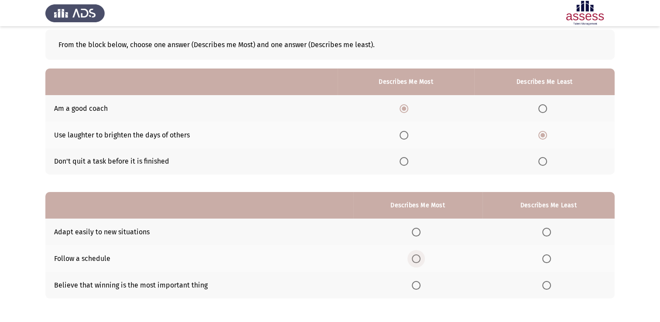
click at [421, 259] on span "Select an option" at bounding box center [416, 258] width 9 height 9
click at [421, 259] on input "Select an option" at bounding box center [416, 258] width 9 height 9
click at [551, 232] on span "Select an option" at bounding box center [546, 232] width 9 height 9
click at [551, 232] on input "Select an option" at bounding box center [546, 232] width 9 height 9
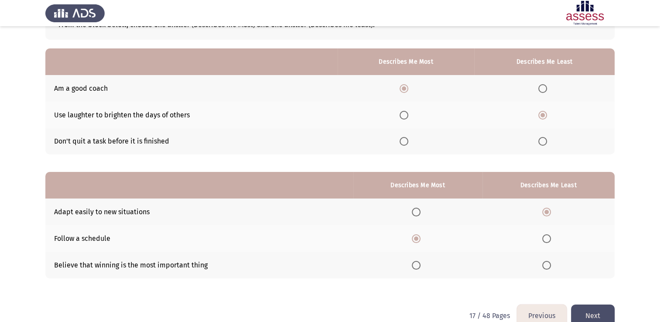
scroll to position [81, 0]
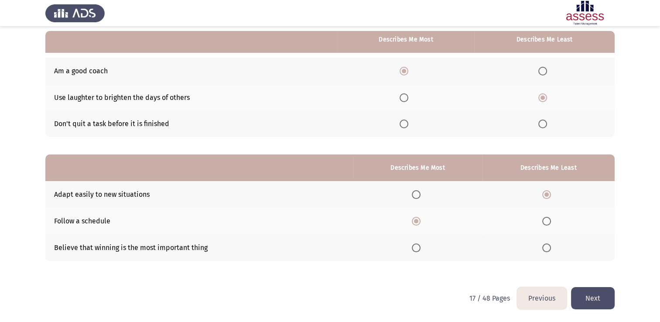
click at [585, 299] on button "Next" at bounding box center [593, 298] width 44 height 22
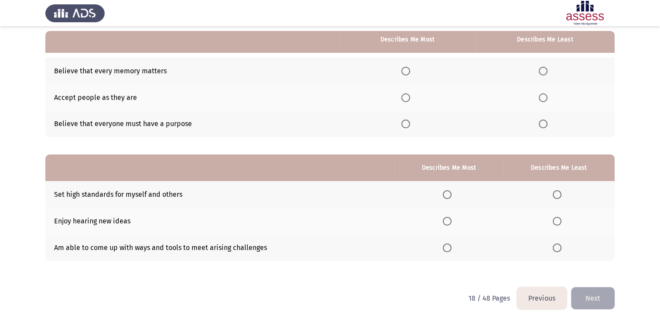
click at [405, 128] on span "Select an option" at bounding box center [405, 124] width 9 height 9
click at [405, 128] on input "Select an option" at bounding box center [405, 124] width 9 height 9
click at [546, 100] on span "Select an option" at bounding box center [543, 97] width 9 height 9
click at [546, 100] on input "Select an option" at bounding box center [543, 97] width 9 height 9
click at [449, 221] on span "Select an option" at bounding box center [447, 221] width 9 height 9
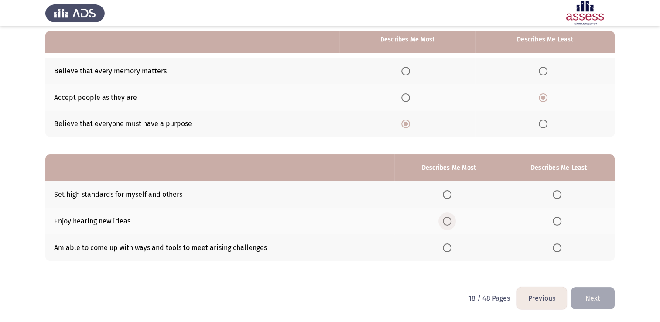
click at [449, 221] on input "Select an option" at bounding box center [447, 221] width 9 height 9
click at [560, 249] on span "Select an option" at bounding box center [557, 248] width 9 height 9
click at [560, 249] on input "Select an option" at bounding box center [557, 248] width 9 height 9
click at [597, 298] on button "Next" at bounding box center [593, 298] width 44 height 22
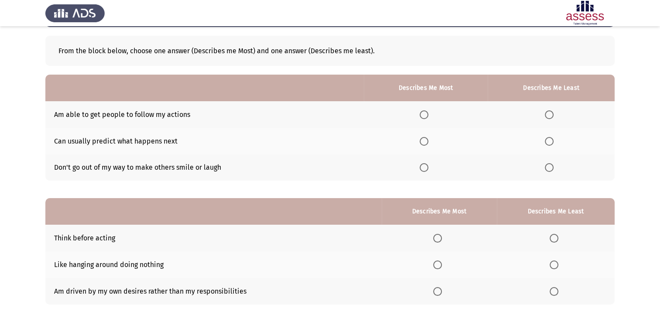
scroll to position [0, 0]
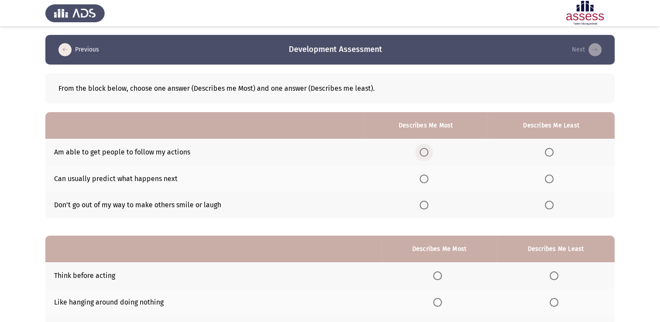
click at [425, 155] on span "Select an option" at bounding box center [424, 152] width 9 height 9
click at [425, 155] on input "Select an option" at bounding box center [424, 152] width 9 height 9
click at [550, 181] on span "Select an option" at bounding box center [549, 179] width 9 height 9
click at [550, 181] on input "Select an option" at bounding box center [549, 179] width 9 height 9
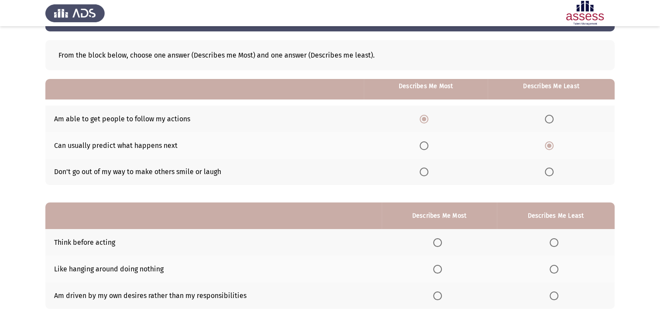
scroll to position [81, 0]
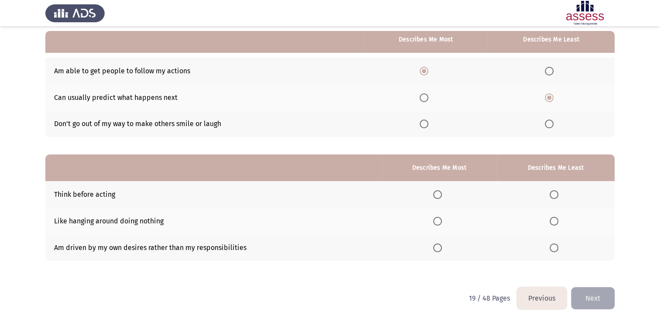
click at [442, 196] on span "Select an option" at bounding box center [437, 194] width 9 height 9
click at [442, 196] on input "Select an option" at bounding box center [437, 194] width 9 height 9
click at [555, 251] on span "Select an option" at bounding box center [554, 248] width 9 height 9
click at [555, 251] on input "Select an option" at bounding box center [554, 248] width 9 height 9
click at [585, 299] on button "Next" at bounding box center [593, 298] width 44 height 22
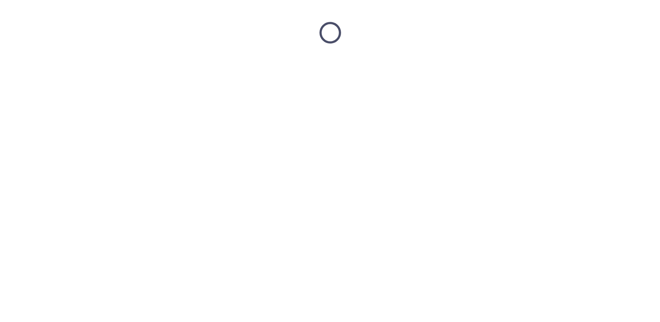
scroll to position [0, 0]
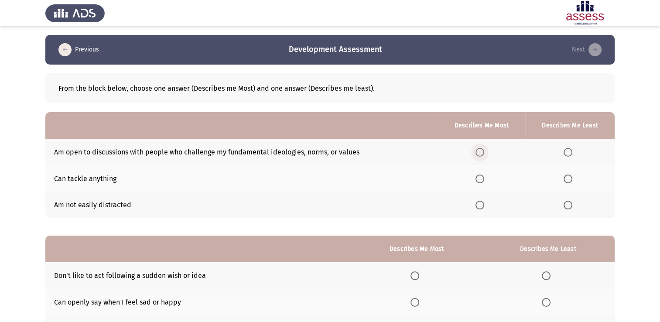
click at [480, 156] on span "Select an option" at bounding box center [480, 152] width 9 height 9
click at [480, 156] on input "Select an option" at bounding box center [480, 152] width 9 height 9
click at [484, 178] on span "Select an option" at bounding box center [480, 179] width 9 height 9
click at [484, 178] on input "Select an option" at bounding box center [480, 179] width 9 height 9
click at [567, 154] on span "Select an option" at bounding box center [568, 152] width 9 height 9
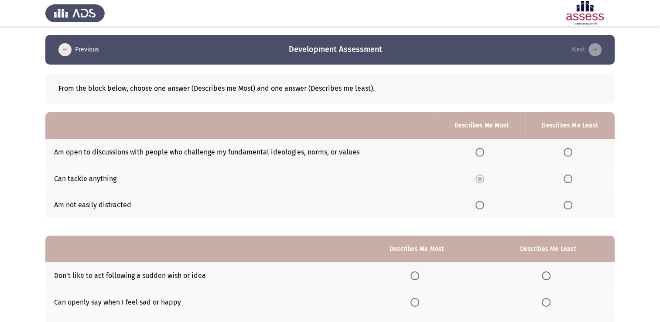
click at [567, 154] on input "Select an option" at bounding box center [568, 152] width 9 height 9
click at [484, 153] on span "Select an option" at bounding box center [480, 152] width 9 height 9
click at [484, 153] on input "Select an option" at bounding box center [480, 152] width 9 height 9
click at [567, 178] on span "Select an option" at bounding box center [568, 179] width 9 height 9
click at [567, 178] on input "Select an option" at bounding box center [568, 179] width 9 height 9
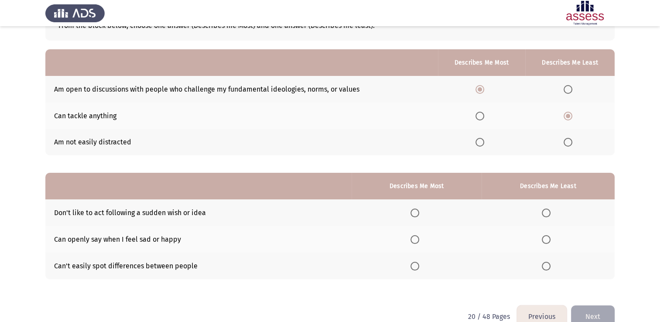
scroll to position [81, 0]
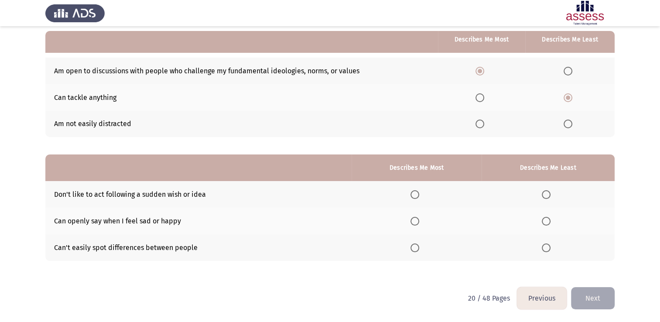
click at [418, 249] on span "Select an option" at bounding box center [415, 248] width 9 height 9
click at [418, 249] on input "Select an option" at bounding box center [415, 248] width 9 height 9
click at [548, 223] on span "Select an option" at bounding box center [546, 221] width 9 height 9
click at [548, 223] on input "Select an option" at bounding box center [546, 221] width 9 height 9
click at [597, 298] on button "Next" at bounding box center [593, 298] width 44 height 22
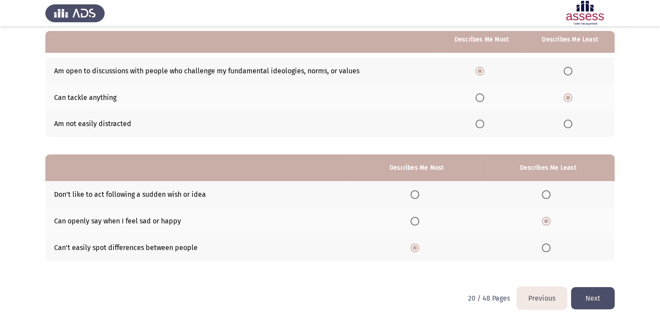
scroll to position [0, 0]
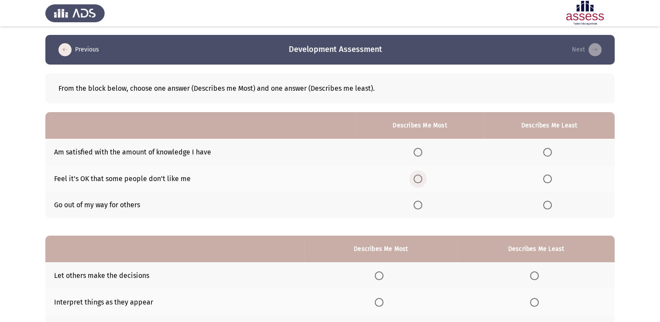
click at [422, 180] on span "Select an option" at bounding box center [418, 179] width 9 height 9
click at [422, 180] on input "Select an option" at bounding box center [418, 179] width 9 height 9
click at [550, 204] on span "Select an option" at bounding box center [547, 205] width 9 height 9
click at [550, 204] on input "Select an option" at bounding box center [547, 205] width 9 height 9
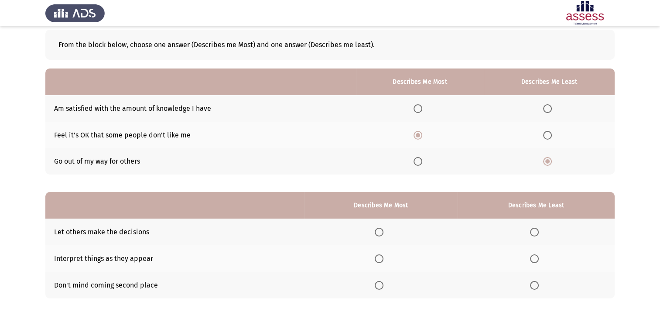
scroll to position [81, 0]
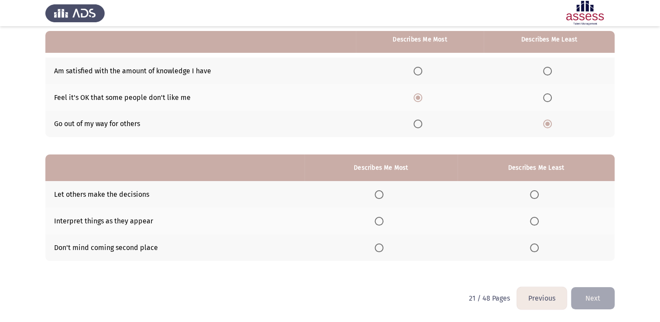
click at [381, 193] on span "Select an option" at bounding box center [379, 194] width 9 height 9
click at [381, 193] on input "Select an option" at bounding box center [379, 194] width 9 height 9
click at [534, 221] on span "Select an option" at bounding box center [534, 221] width 9 height 9
click at [534, 221] on input "Select an option" at bounding box center [534, 221] width 9 height 9
click at [608, 299] on button "Next" at bounding box center [593, 298] width 44 height 22
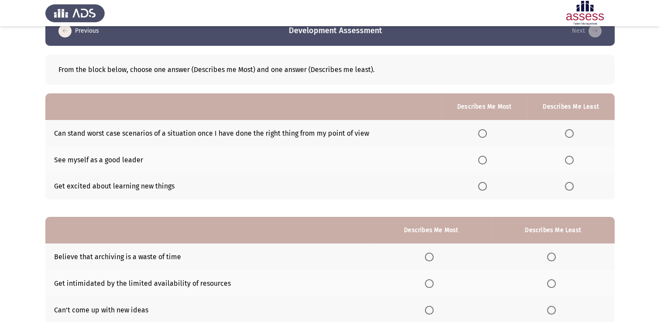
scroll to position [0, 0]
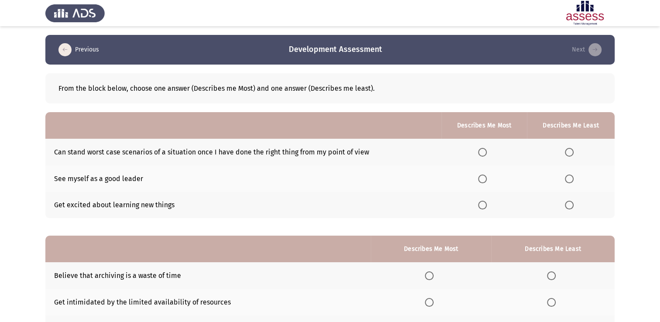
click at [487, 207] on span "Select an option" at bounding box center [482, 205] width 9 height 9
click at [487, 207] on input "Select an option" at bounding box center [482, 205] width 9 height 9
click at [575, 154] on label "Select an option" at bounding box center [571, 152] width 12 height 9
click at [574, 154] on input "Select an option" at bounding box center [569, 152] width 9 height 9
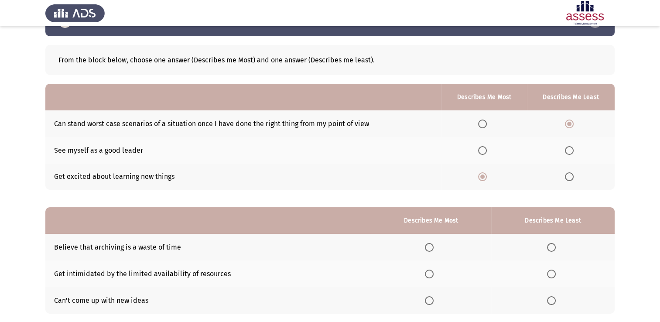
scroll to position [81, 0]
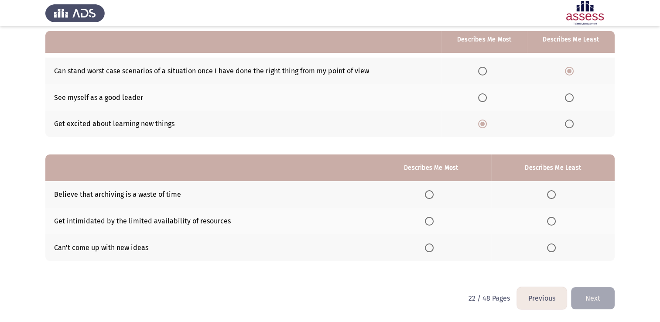
click at [431, 221] on span "Select an option" at bounding box center [429, 221] width 9 height 9
click at [431, 221] on input "Select an option" at bounding box center [429, 221] width 9 height 9
click at [552, 247] on span "Select an option" at bounding box center [551, 248] width 9 height 9
click at [552, 247] on input "Select an option" at bounding box center [551, 248] width 9 height 9
click at [604, 297] on button "Next" at bounding box center [593, 298] width 44 height 22
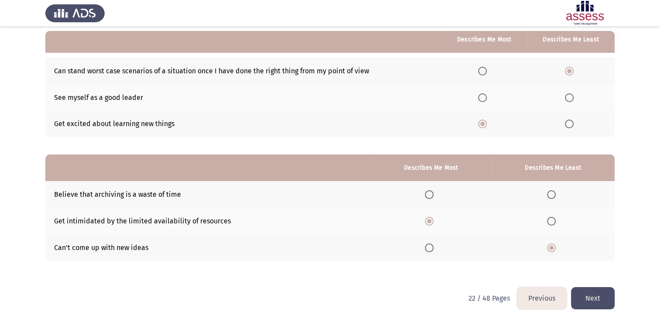
scroll to position [0, 0]
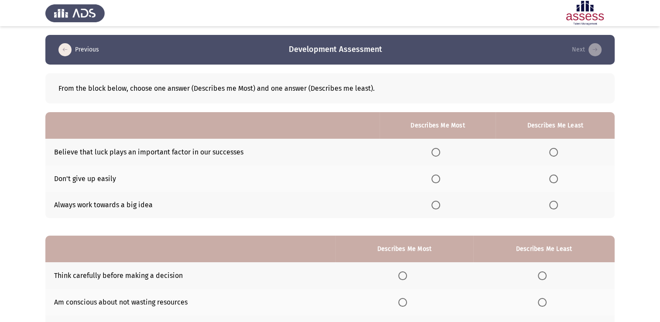
click at [439, 182] on span "Select an option" at bounding box center [436, 179] width 9 height 9
click at [439, 182] on input "Select an option" at bounding box center [436, 179] width 9 height 9
click at [556, 205] on span "Select an option" at bounding box center [553, 205] width 9 height 9
click at [556, 205] on input "Select an option" at bounding box center [553, 205] width 9 height 9
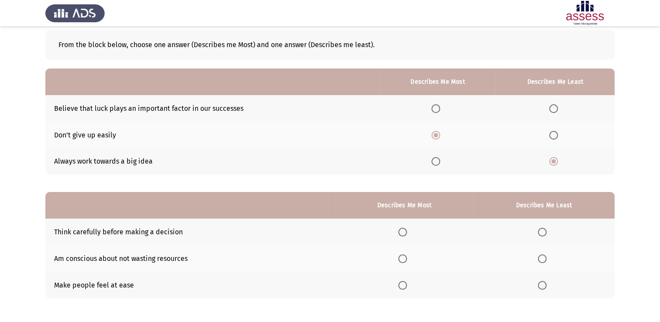
scroll to position [81, 0]
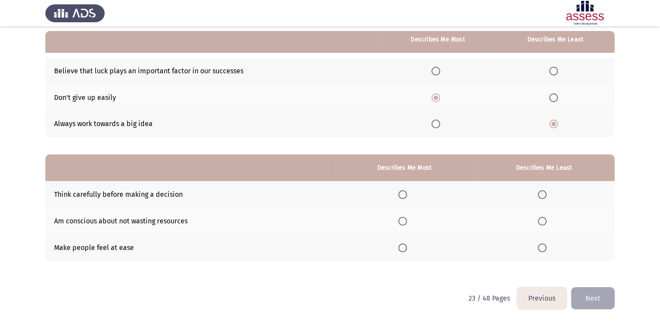
click at [407, 249] on span "Select an option" at bounding box center [402, 248] width 9 height 9
click at [407, 249] on input "Select an option" at bounding box center [402, 248] width 9 height 9
click at [546, 195] on span "Select an option" at bounding box center [542, 194] width 9 height 9
click at [546, 195] on input "Select an option" at bounding box center [542, 194] width 9 height 9
click at [407, 198] on span "Select an option" at bounding box center [402, 194] width 9 height 9
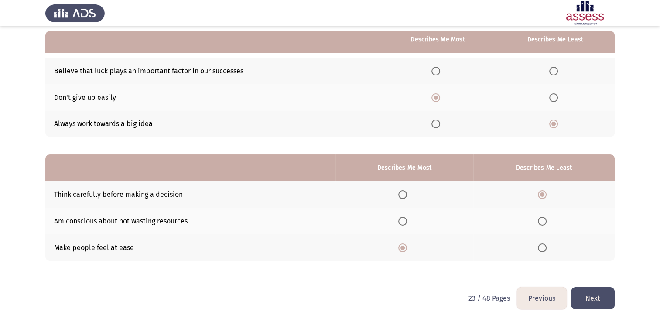
click at [407, 198] on input "Select an option" at bounding box center [402, 194] width 9 height 9
click at [545, 250] on span "Select an option" at bounding box center [542, 248] width 9 height 9
click at [545, 250] on input "Select an option" at bounding box center [542, 248] width 9 height 9
click at [599, 295] on button "Next" at bounding box center [593, 298] width 44 height 22
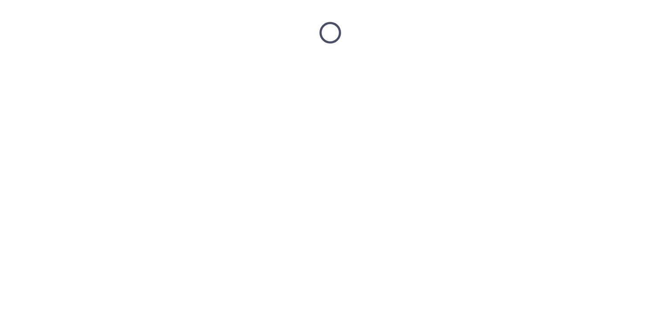
scroll to position [0, 0]
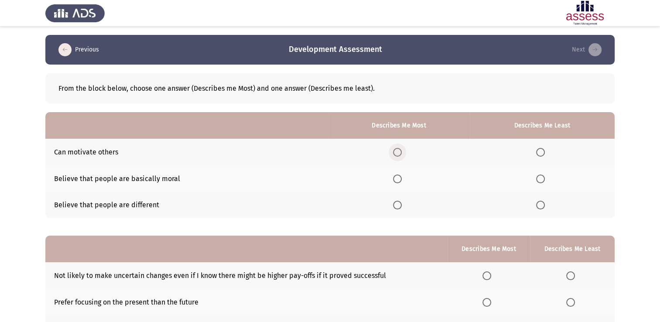
click at [396, 152] on span "Select an option" at bounding box center [397, 152] width 9 height 9
click at [396, 152] on input "Select an option" at bounding box center [397, 152] width 9 height 9
click at [543, 209] on span "Select an option" at bounding box center [540, 205] width 9 height 9
click at [543, 209] on input "Select an option" at bounding box center [540, 205] width 9 height 9
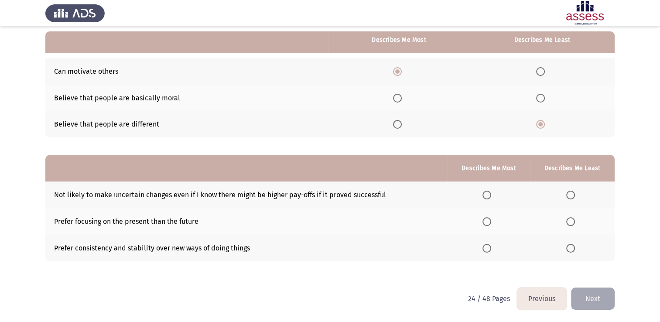
scroll to position [81, 0]
click at [491, 196] on span "Select an option" at bounding box center [487, 194] width 9 height 9
click at [491, 196] on input "Select an option" at bounding box center [487, 194] width 9 height 9
click at [575, 248] on span "Select an option" at bounding box center [570, 248] width 9 height 9
click at [575, 248] on input "Select an option" at bounding box center [570, 248] width 9 height 9
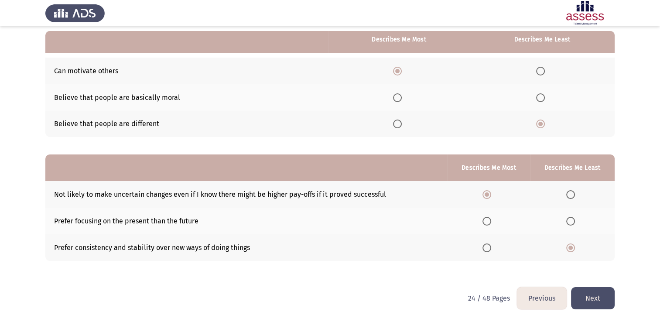
click at [598, 298] on button "Next" at bounding box center [593, 298] width 44 height 22
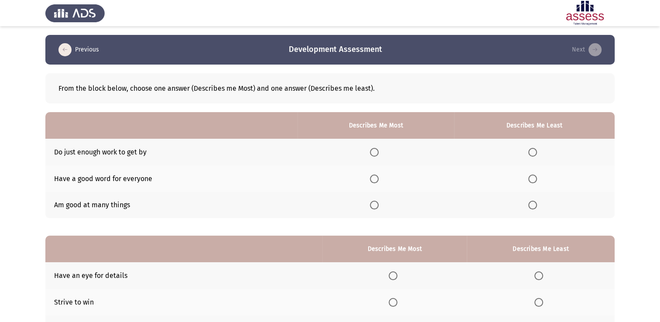
click at [379, 178] on span "Select an option" at bounding box center [374, 179] width 9 height 9
click at [379, 178] on input "Select an option" at bounding box center [374, 179] width 9 height 9
click at [539, 205] on label "Select an option" at bounding box center [534, 205] width 12 height 9
click at [537, 205] on input "Select an option" at bounding box center [532, 205] width 9 height 9
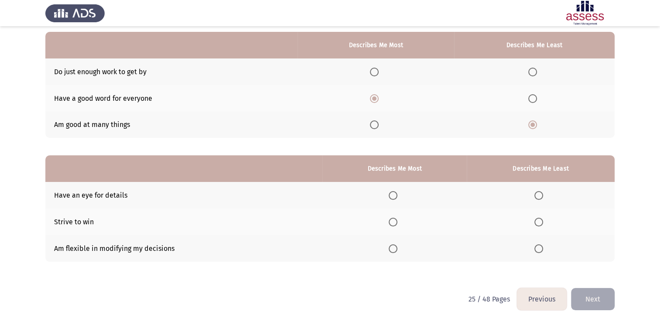
scroll to position [81, 0]
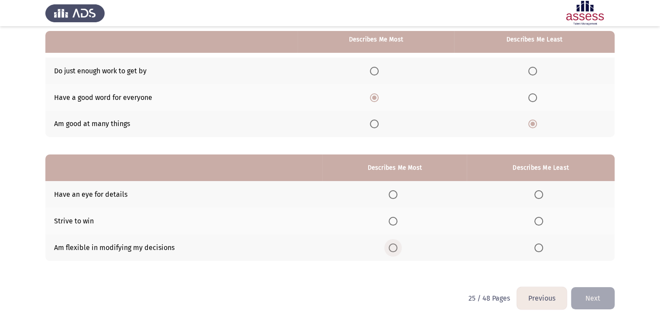
click at [392, 248] on span "Select an option" at bounding box center [393, 248] width 9 height 9
click at [392, 248] on input "Select an option" at bounding box center [393, 248] width 9 height 9
click at [536, 194] on span "Select an option" at bounding box center [539, 194] width 9 height 9
click at [536, 194] on input "Select an option" at bounding box center [539, 194] width 9 height 9
click at [599, 299] on button "Next" at bounding box center [593, 298] width 44 height 22
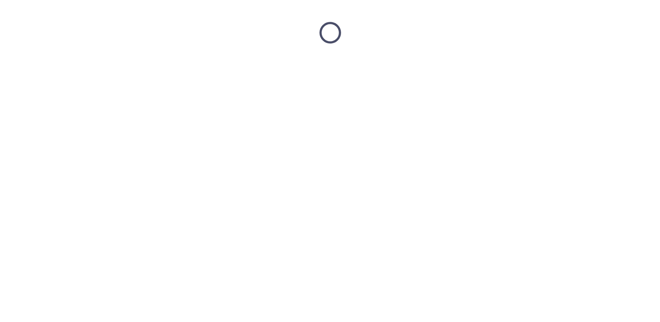
scroll to position [0, 0]
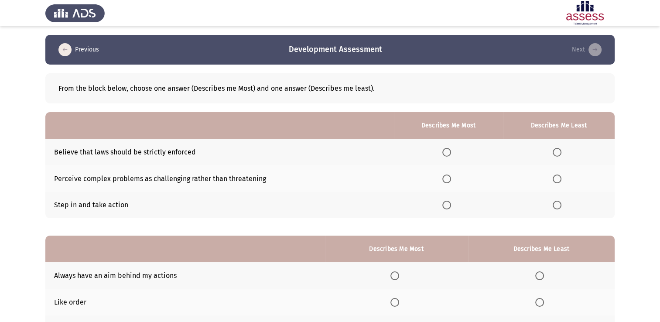
click at [445, 178] on span "Select an option" at bounding box center [447, 179] width 9 height 9
click at [445, 178] on input "Select an option" at bounding box center [447, 179] width 9 height 9
click at [555, 149] on span "Select an option" at bounding box center [557, 152] width 9 height 9
click at [555, 149] on input "Select an option" at bounding box center [557, 152] width 9 height 9
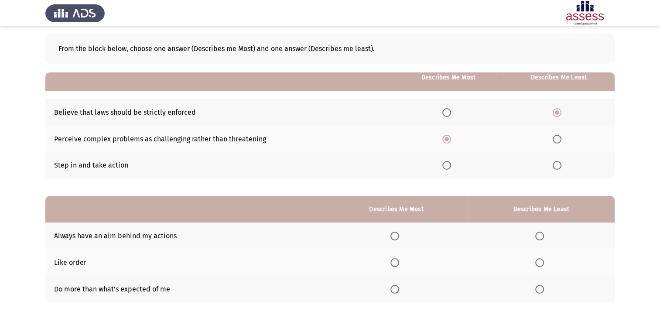
scroll to position [81, 0]
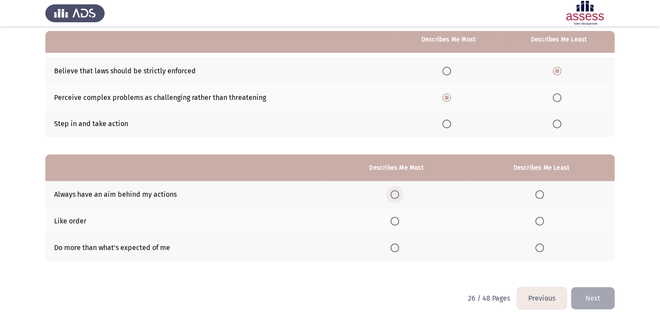
click at [399, 196] on span "Select an option" at bounding box center [395, 194] width 9 height 9
click at [399, 196] on input "Select an option" at bounding box center [395, 194] width 9 height 9
click at [540, 248] on span "Select an option" at bounding box center [540, 248] width 0 height 0
click at [540, 247] on input "Select an option" at bounding box center [539, 248] width 9 height 9
click at [604, 294] on button "Next" at bounding box center [593, 298] width 44 height 22
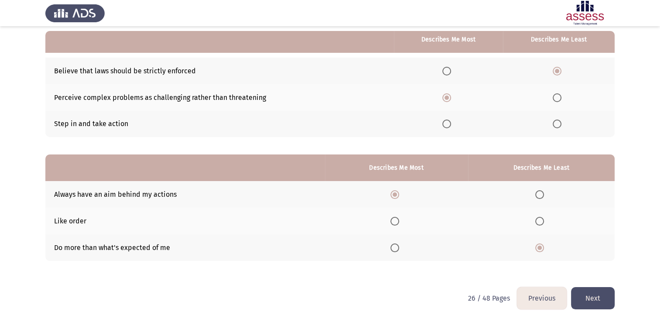
scroll to position [0, 0]
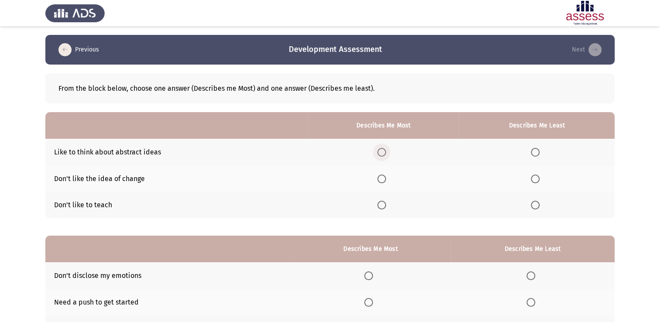
click at [384, 151] on span "Select an option" at bounding box center [381, 152] width 9 height 9
click at [384, 151] on input "Select an option" at bounding box center [381, 152] width 9 height 9
click at [543, 182] on label "Select an option" at bounding box center [537, 179] width 12 height 9
click at [540, 182] on input "Select an option" at bounding box center [535, 179] width 9 height 9
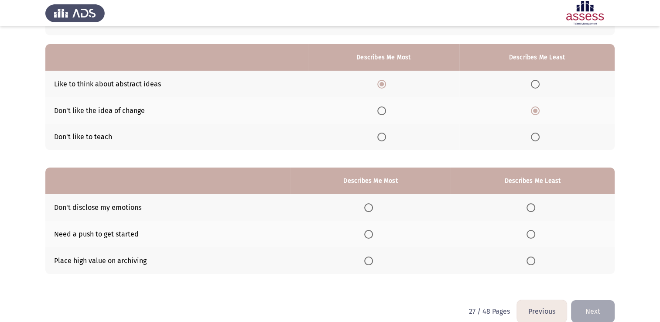
scroll to position [81, 0]
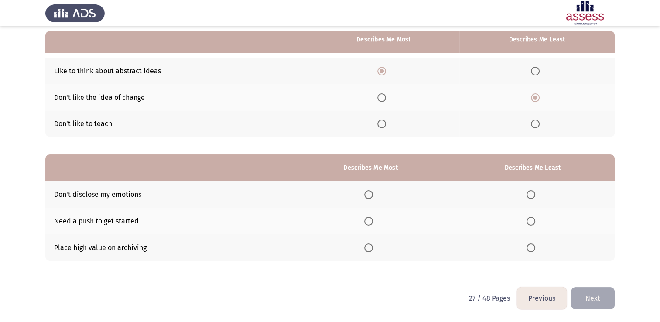
click at [373, 196] on span "Select an option" at bounding box center [368, 194] width 9 height 9
click at [373, 196] on input "Select an option" at bounding box center [368, 194] width 9 height 9
click at [527, 250] on th at bounding box center [533, 247] width 164 height 27
click at [529, 249] on span "Select an option" at bounding box center [531, 248] width 9 height 9
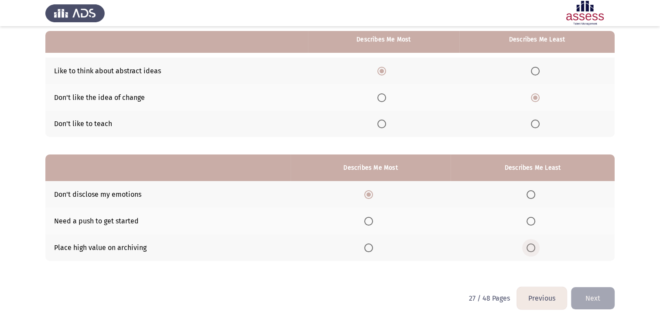
click at [529, 249] on input "Select an option" at bounding box center [531, 248] width 9 height 9
click at [602, 301] on button "Next" at bounding box center [593, 298] width 44 height 22
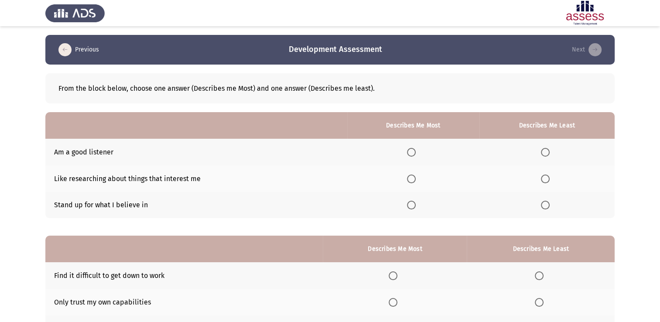
click at [414, 153] on span "Select an option" at bounding box center [411, 152] width 9 height 9
click at [414, 153] on input "Select an option" at bounding box center [411, 152] width 9 height 9
click at [546, 178] on span "Select an option" at bounding box center [545, 179] width 9 height 9
click at [546, 178] on input "Select an option" at bounding box center [545, 179] width 9 height 9
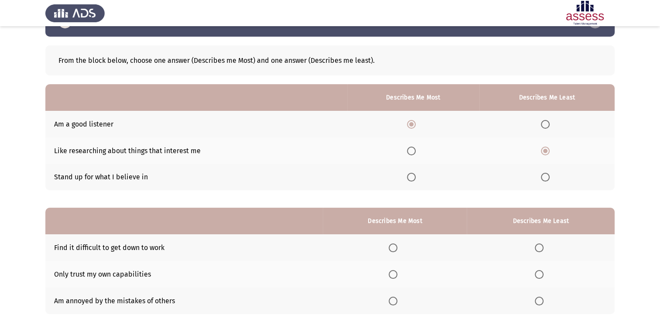
scroll to position [44, 0]
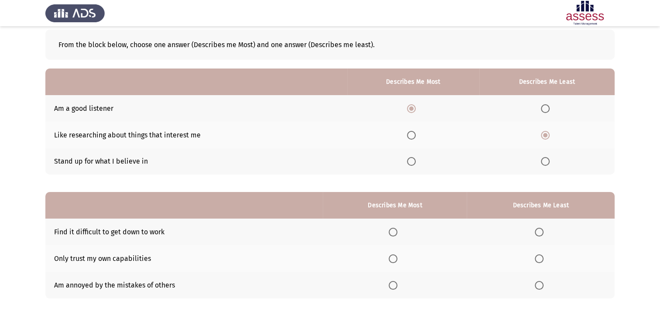
click at [546, 162] on span "Select an option" at bounding box center [545, 161] width 9 height 9
click at [546, 162] on input "Select an option" at bounding box center [545, 161] width 9 height 9
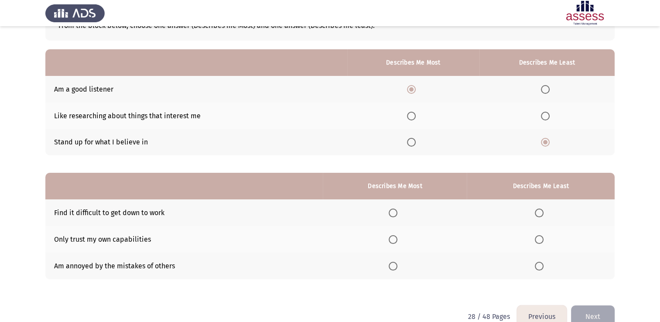
scroll to position [81, 0]
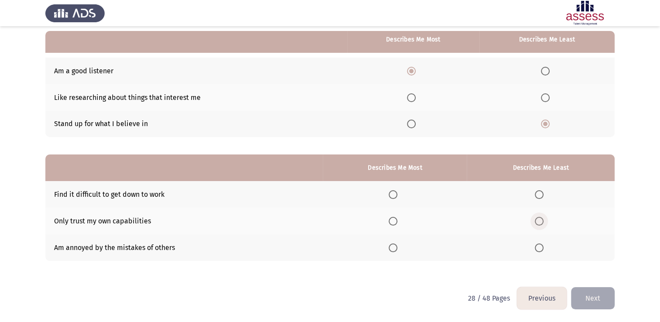
click at [540, 223] on span "Select an option" at bounding box center [539, 221] width 9 height 9
click at [540, 223] on input "Select an option" at bounding box center [539, 221] width 9 height 9
click at [398, 197] on span "Select an option" at bounding box center [393, 194] width 9 height 9
click at [398, 197] on input "Select an option" at bounding box center [393, 194] width 9 height 9
click at [398, 249] on span "Select an option" at bounding box center [393, 248] width 9 height 9
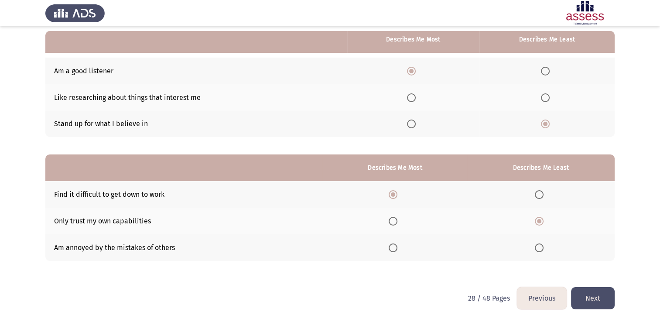
click at [398, 249] on input "Select an option" at bounding box center [393, 248] width 9 height 9
click at [601, 297] on button "Next" at bounding box center [593, 298] width 44 height 22
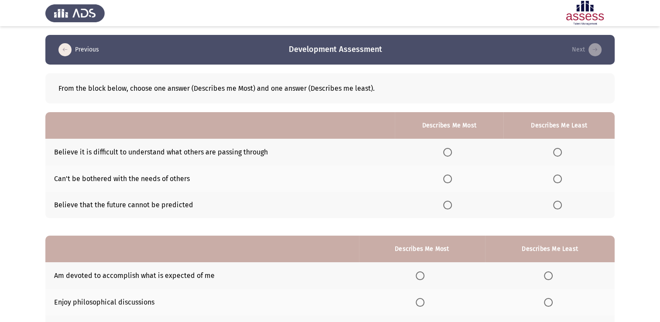
click at [451, 207] on span "Select an option" at bounding box center [447, 205] width 9 height 9
click at [451, 207] on input "Select an option" at bounding box center [447, 205] width 9 height 9
click at [560, 179] on span "Select an option" at bounding box center [557, 179] width 9 height 9
click at [560, 179] on input "Select an option" at bounding box center [557, 179] width 9 height 9
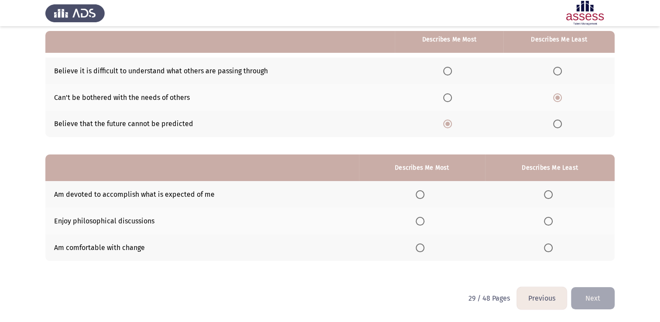
click at [549, 249] on span "Select an option" at bounding box center [548, 248] width 9 height 9
click at [549, 249] on input "Select an option" at bounding box center [548, 248] width 9 height 9
click at [423, 195] on span "Select an option" at bounding box center [420, 194] width 9 height 9
click at [423, 195] on input "Select an option" at bounding box center [420, 194] width 9 height 9
click at [598, 292] on button "Next" at bounding box center [593, 298] width 44 height 22
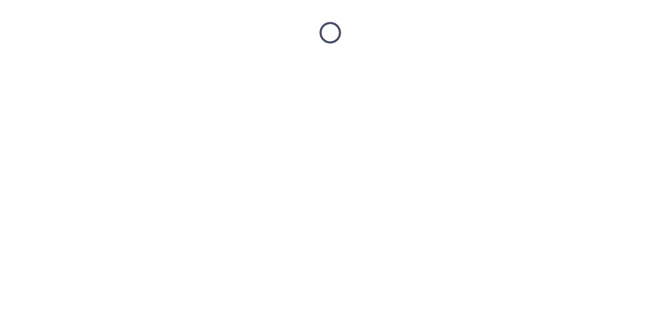
scroll to position [0, 0]
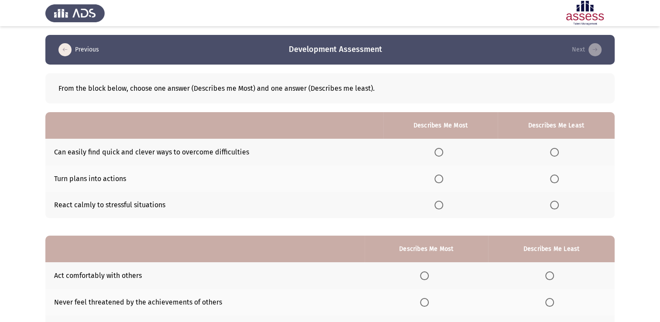
click at [440, 207] on span "Select an option" at bounding box center [439, 205] width 9 height 9
click at [440, 207] on input "Select an option" at bounding box center [439, 205] width 9 height 9
click at [553, 177] on span "Select an option" at bounding box center [554, 179] width 9 height 9
click at [553, 177] on input "Select an option" at bounding box center [554, 179] width 9 height 9
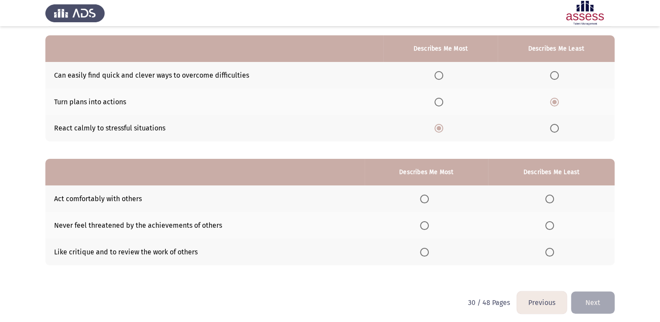
scroll to position [81, 0]
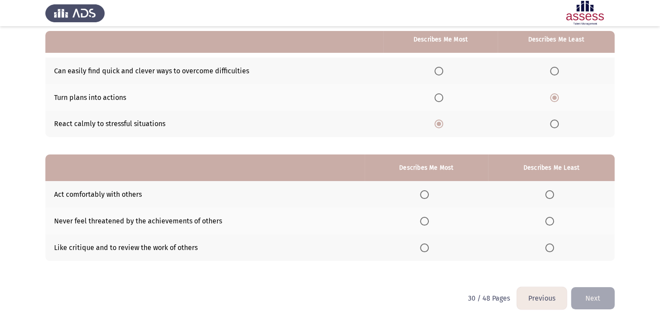
click at [425, 196] on span "Select an option" at bounding box center [424, 194] width 9 height 9
click at [425, 196] on input "Select an option" at bounding box center [424, 194] width 9 height 9
click at [552, 222] on span "Select an option" at bounding box center [550, 221] width 9 height 9
click at [552, 222] on input "Select an option" at bounding box center [550, 221] width 9 height 9
click at [594, 299] on button "Next" at bounding box center [593, 298] width 44 height 22
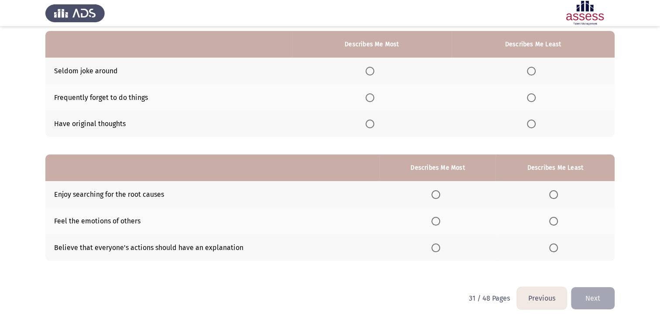
scroll to position [0, 0]
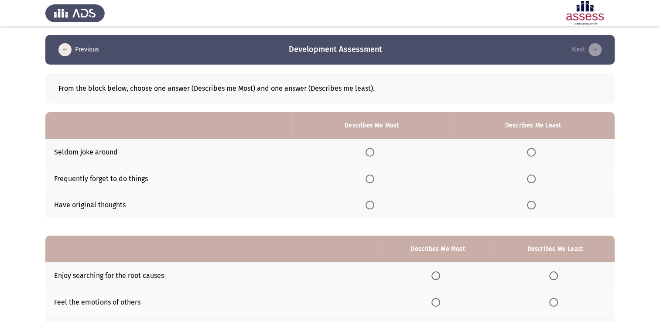
click at [373, 205] on span "Select an option" at bounding box center [370, 205] width 9 height 9
click at [373, 205] on input "Select an option" at bounding box center [370, 205] width 9 height 9
click at [533, 152] on span "Select an option" at bounding box center [531, 152] width 9 height 9
click at [533, 152] on input "Select an option" at bounding box center [531, 152] width 9 height 9
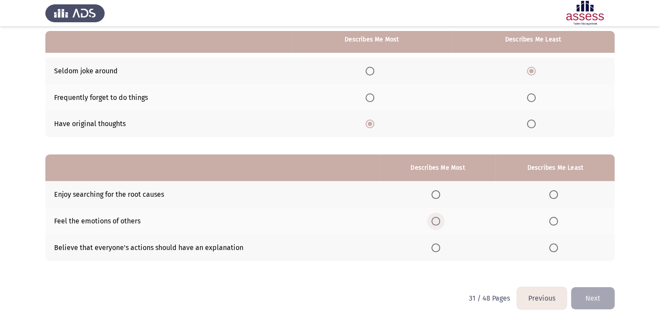
click at [436, 221] on span "Select an option" at bounding box center [436, 221] width 9 height 9
click at [436, 221] on input "Select an option" at bounding box center [436, 221] width 9 height 9
click at [557, 193] on span "Select an option" at bounding box center [553, 194] width 9 height 9
click at [557, 193] on input "Select an option" at bounding box center [553, 194] width 9 height 9
click at [440, 198] on span "Select an option" at bounding box center [436, 194] width 9 height 9
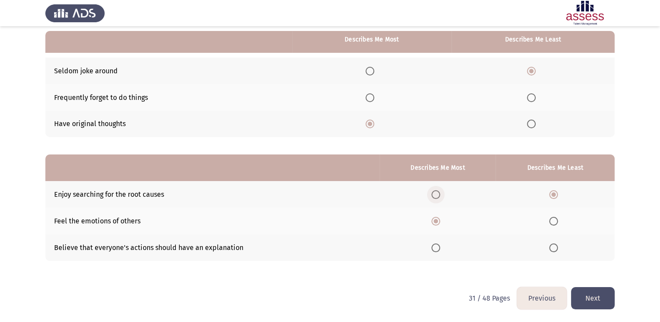
click at [440, 198] on input "Select an option" at bounding box center [436, 194] width 9 height 9
click at [553, 221] on span "Select an option" at bounding box center [553, 221] width 9 height 9
click at [553, 221] on input "Select an option" at bounding box center [553, 221] width 9 height 9
click at [604, 299] on button "Next" at bounding box center [593, 298] width 44 height 22
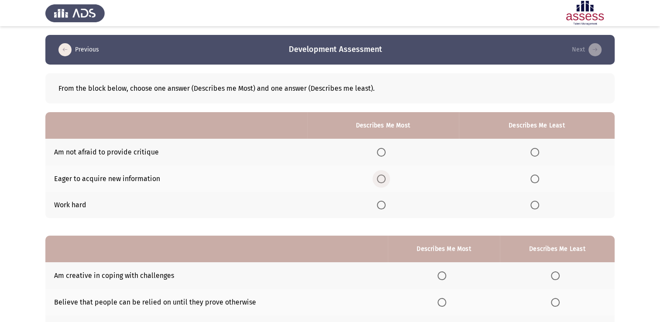
click at [383, 178] on span "Select an option" at bounding box center [381, 179] width 9 height 9
click at [383, 178] on input "Select an option" at bounding box center [381, 179] width 9 height 9
click at [536, 204] on span "Select an option" at bounding box center [535, 205] width 9 height 9
click at [536, 204] on input "Select an option" at bounding box center [535, 205] width 9 height 9
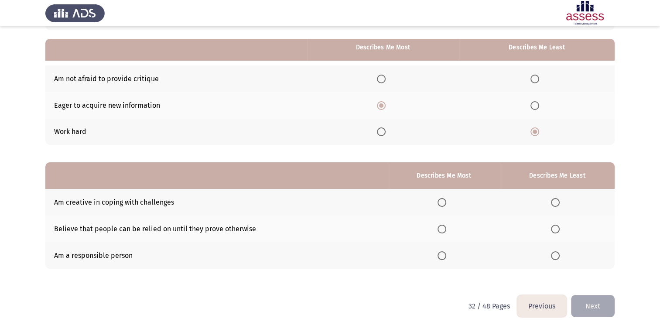
scroll to position [81, 0]
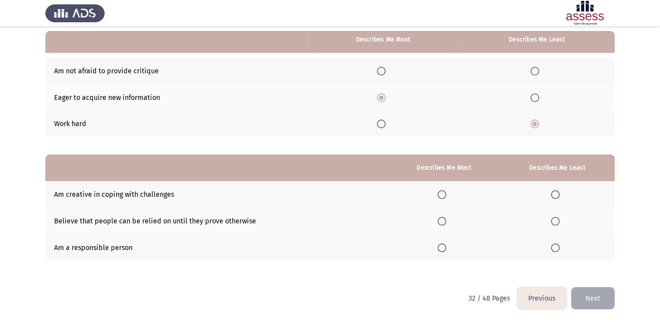
click at [445, 251] on span "Select an option" at bounding box center [442, 248] width 9 height 9
click at [445, 251] on input "Select an option" at bounding box center [442, 248] width 9 height 9
click at [554, 199] on span "Select an option" at bounding box center [555, 194] width 9 height 9
click at [554, 199] on input "Select an option" at bounding box center [555, 194] width 9 height 9
click at [603, 305] on button "Next" at bounding box center [593, 298] width 44 height 22
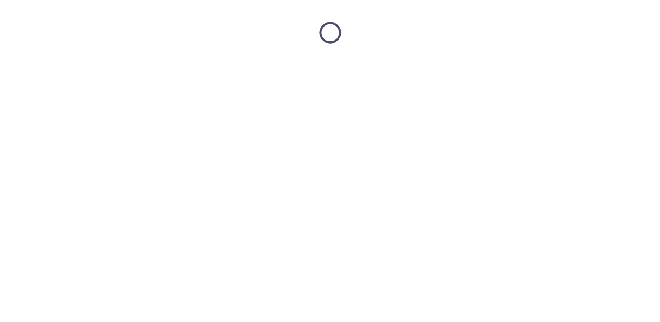
scroll to position [0, 0]
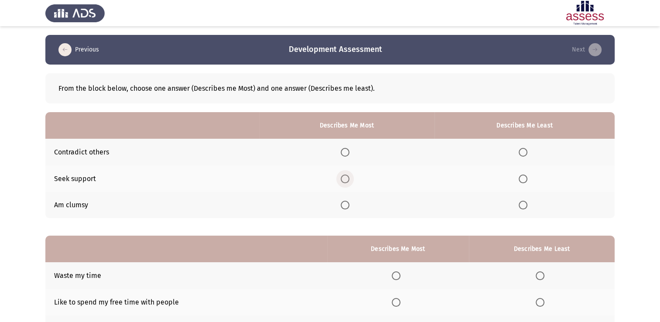
click at [346, 180] on span "Select an option" at bounding box center [345, 179] width 9 height 9
click at [346, 180] on input "Select an option" at bounding box center [345, 179] width 9 height 9
click at [525, 153] on span "Select an option" at bounding box center [523, 152] width 9 height 9
click at [525, 153] on input "Select an option" at bounding box center [523, 152] width 9 height 9
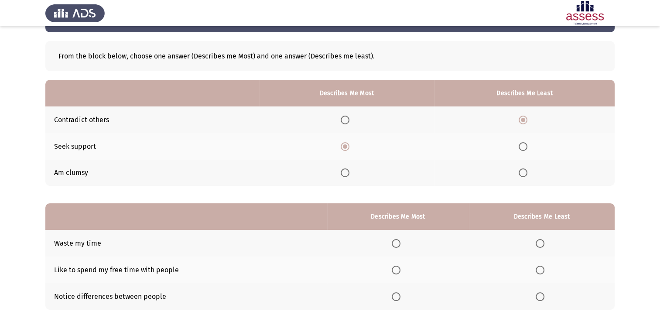
scroll to position [81, 0]
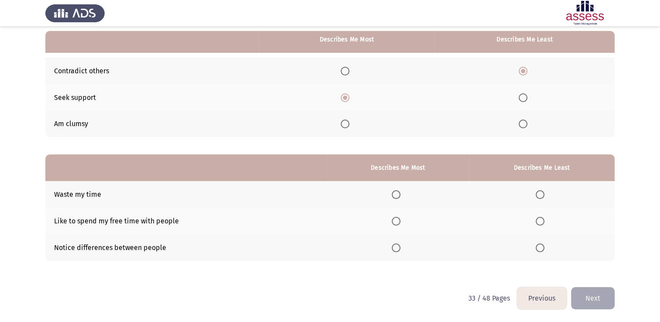
click at [397, 249] on span "Select an option" at bounding box center [396, 248] width 9 height 9
click at [397, 249] on input "Select an option" at bounding box center [396, 248] width 9 height 9
click at [544, 223] on span "Select an option" at bounding box center [540, 221] width 9 height 9
click at [544, 223] on input "Select an option" at bounding box center [540, 221] width 9 height 9
click at [396, 223] on span "Select an option" at bounding box center [396, 221] width 9 height 9
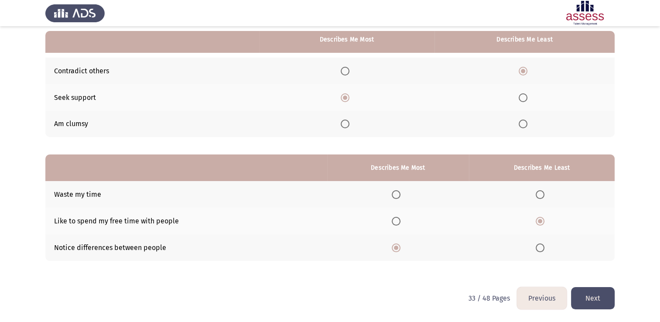
click at [396, 223] on input "Select an option" at bounding box center [396, 221] width 9 height 9
click at [545, 249] on span "Select an option" at bounding box center [540, 248] width 9 height 9
click at [545, 249] on input "Select an option" at bounding box center [540, 248] width 9 height 9
click at [611, 295] on button "Next" at bounding box center [593, 298] width 44 height 22
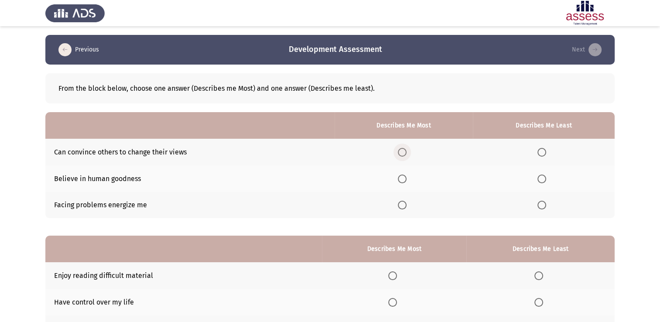
click at [400, 154] on span "Select an option" at bounding box center [402, 152] width 9 height 9
click at [400, 154] on input "Select an option" at bounding box center [402, 152] width 9 height 9
click at [545, 207] on span "Select an option" at bounding box center [542, 205] width 9 height 9
click at [545, 207] on input "Select an option" at bounding box center [542, 205] width 9 height 9
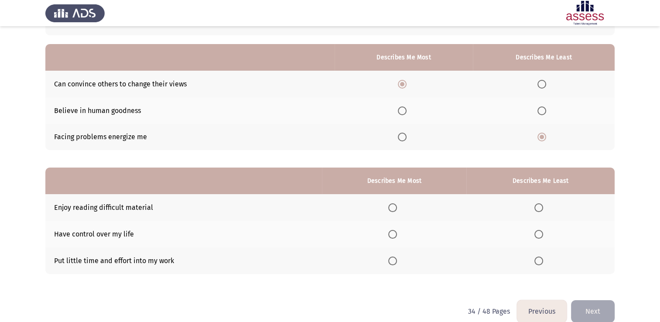
scroll to position [81, 0]
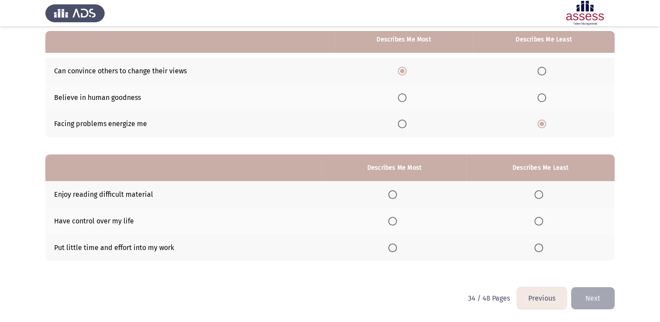
click at [397, 226] on th at bounding box center [394, 221] width 144 height 27
click at [389, 217] on th at bounding box center [394, 221] width 144 height 27
click at [395, 222] on span "Select an option" at bounding box center [392, 221] width 9 height 9
click at [395, 222] on input "Select an option" at bounding box center [392, 221] width 9 height 9
click at [541, 193] on span "Select an option" at bounding box center [539, 194] width 9 height 9
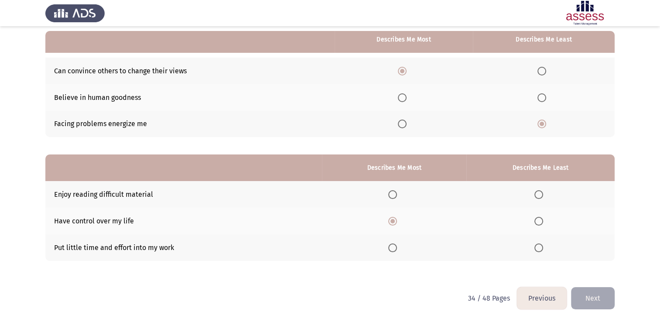
click at [541, 193] on input "Select an option" at bounding box center [539, 194] width 9 height 9
click at [603, 297] on button "Next" at bounding box center [593, 298] width 44 height 22
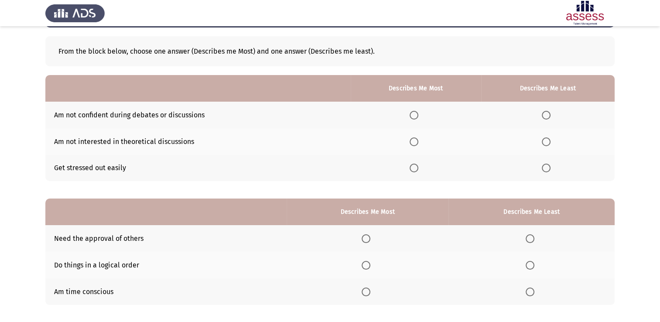
scroll to position [0, 0]
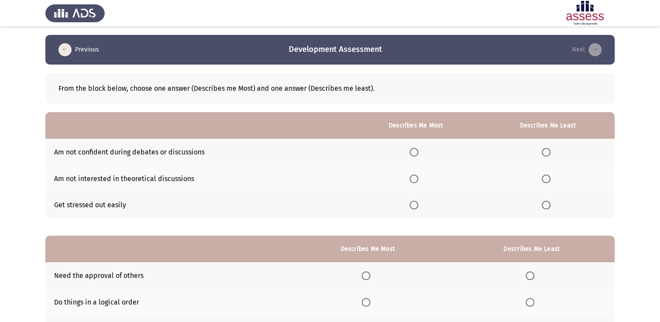
click at [418, 180] on span "Select an option" at bounding box center [414, 179] width 9 height 9
click at [418, 180] on input "Select an option" at bounding box center [414, 179] width 9 height 9
click at [548, 152] on span "Select an option" at bounding box center [546, 152] width 9 height 9
click at [548, 152] on input "Select an option" at bounding box center [546, 152] width 9 height 9
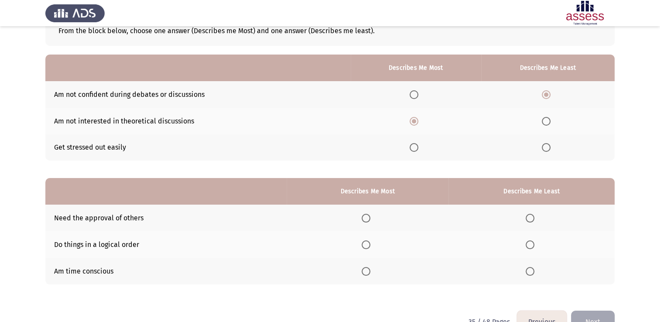
scroll to position [81, 0]
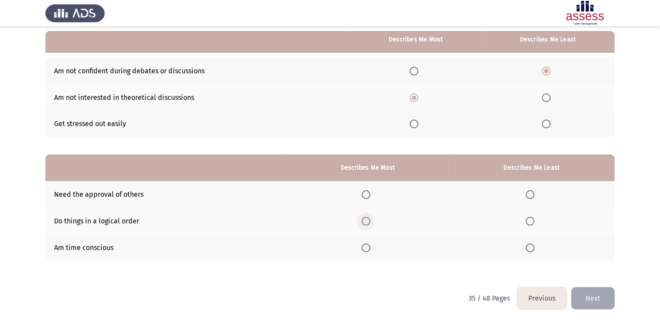
click at [367, 225] on span "Select an option" at bounding box center [366, 221] width 9 height 9
click at [367, 225] on input "Select an option" at bounding box center [366, 221] width 9 height 9
click at [531, 250] on span "Select an option" at bounding box center [530, 248] width 9 height 9
click at [531, 250] on input "Select an option" at bounding box center [530, 248] width 9 height 9
click at [590, 294] on button "Next" at bounding box center [593, 298] width 44 height 22
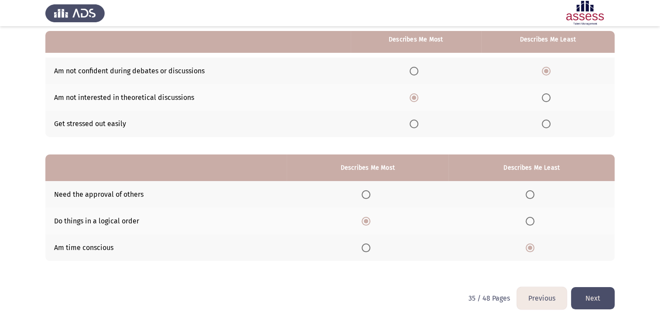
scroll to position [0, 0]
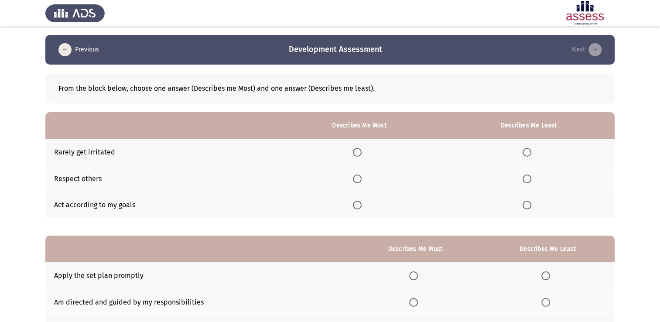
click at [358, 180] on span "Select an option" at bounding box center [357, 179] width 9 height 9
click at [358, 180] on input "Select an option" at bounding box center [357, 179] width 9 height 9
click at [528, 209] on span "Select an option" at bounding box center [527, 205] width 9 height 9
click at [528, 209] on input "Select an option" at bounding box center [527, 205] width 9 height 9
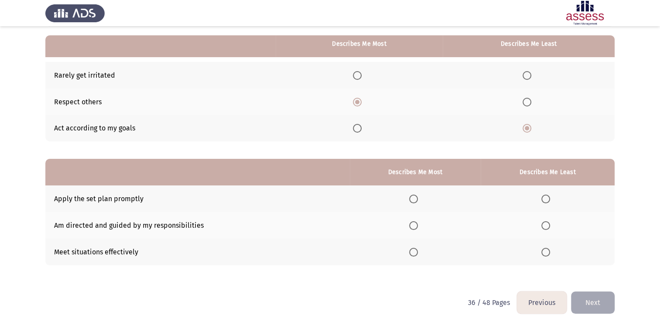
scroll to position [81, 0]
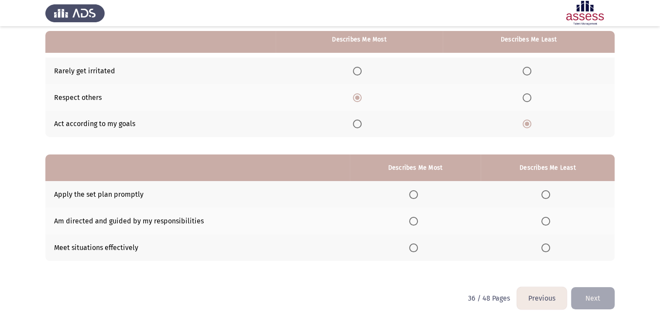
click at [411, 196] on span "Select an option" at bounding box center [413, 194] width 9 height 9
click at [411, 196] on input "Select an option" at bounding box center [413, 194] width 9 height 9
click at [548, 222] on span "Select an option" at bounding box center [546, 221] width 9 height 9
click at [548, 222] on input "Select an option" at bounding box center [546, 221] width 9 height 9
click at [552, 245] on label "Select an option" at bounding box center [548, 248] width 12 height 9
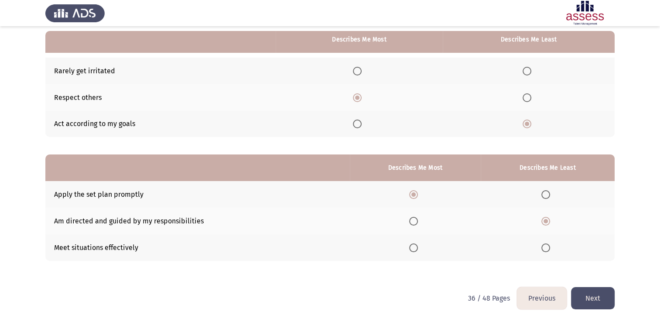
click at [550, 245] on input "Select an option" at bounding box center [546, 248] width 9 height 9
click at [607, 300] on button "Next" at bounding box center [593, 298] width 44 height 22
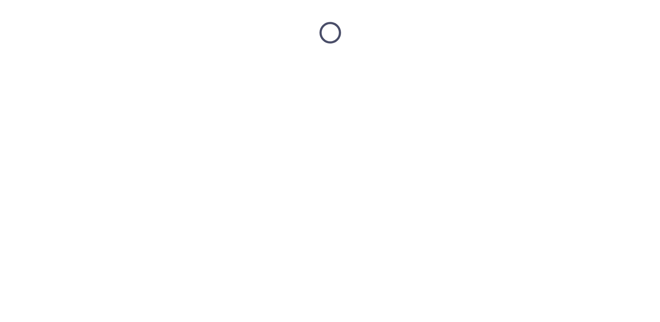
scroll to position [0, 0]
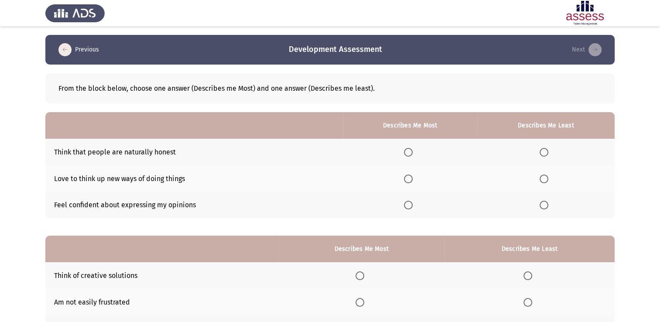
click at [410, 207] on span "Select an option" at bounding box center [408, 205] width 9 height 9
click at [410, 207] on input "Select an option" at bounding box center [408, 205] width 9 height 9
click at [548, 180] on span "Select an option" at bounding box center [544, 179] width 9 height 9
click at [548, 180] on input "Select an option" at bounding box center [544, 179] width 9 height 9
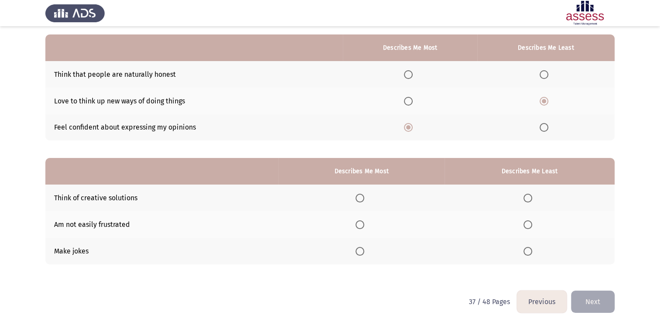
scroll to position [81, 0]
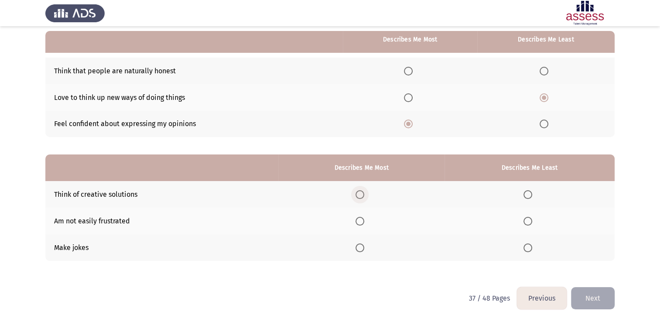
click at [362, 198] on span "Select an option" at bounding box center [360, 194] width 9 height 9
click at [362, 198] on input "Select an option" at bounding box center [360, 194] width 9 height 9
click at [364, 222] on span "Select an option" at bounding box center [360, 221] width 9 height 9
click at [364, 222] on input "Select an option" at bounding box center [360, 221] width 9 height 9
click at [531, 193] on span "Select an option" at bounding box center [528, 194] width 9 height 9
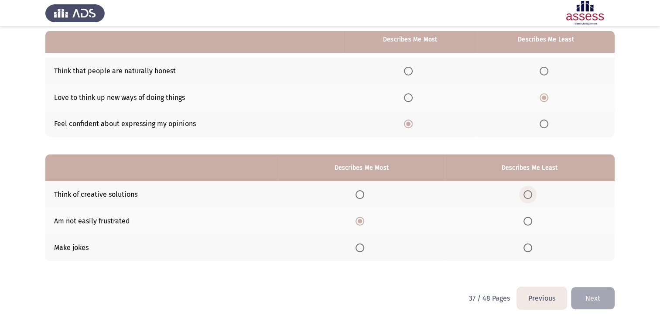
click at [531, 193] on input "Select an option" at bounding box center [528, 194] width 9 height 9
click at [594, 297] on button "Next" at bounding box center [593, 298] width 44 height 22
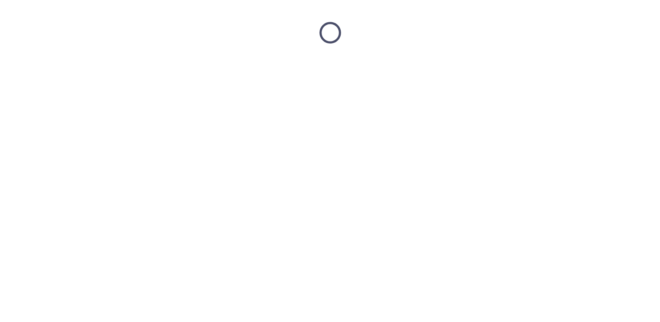
scroll to position [0, 0]
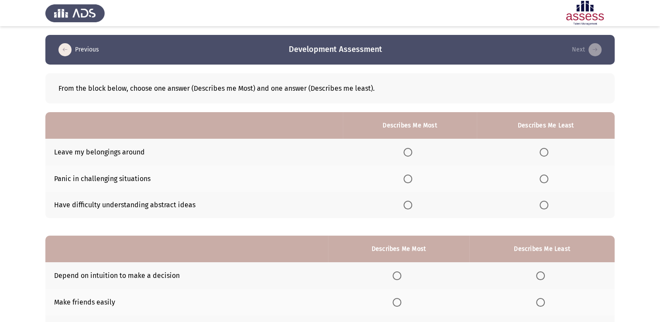
click at [409, 151] on span "Select an option" at bounding box center [408, 152] width 9 height 9
click at [409, 151] on input "Select an option" at bounding box center [408, 152] width 9 height 9
click at [544, 205] on span "Select an option" at bounding box center [544, 205] width 9 height 9
click at [544, 205] on input "Select an option" at bounding box center [544, 205] width 9 height 9
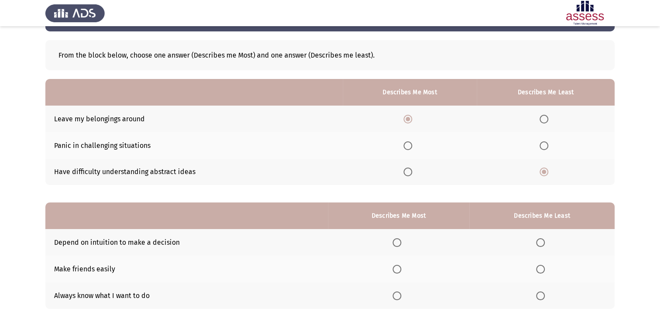
scroll to position [81, 0]
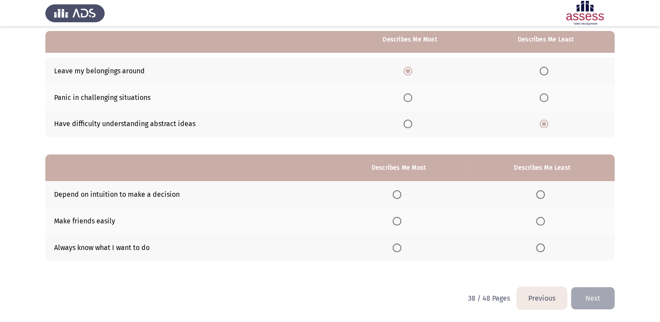
click at [396, 246] on span "Select an option" at bounding box center [397, 248] width 9 height 9
click at [396, 246] on input "Select an option" at bounding box center [397, 248] width 9 height 9
click at [538, 221] on span "Select an option" at bounding box center [540, 221] width 9 height 9
click at [538, 221] on input "Select an option" at bounding box center [540, 221] width 9 height 9
click at [590, 296] on button "Next" at bounding box center [593, 298] width 44 height 22
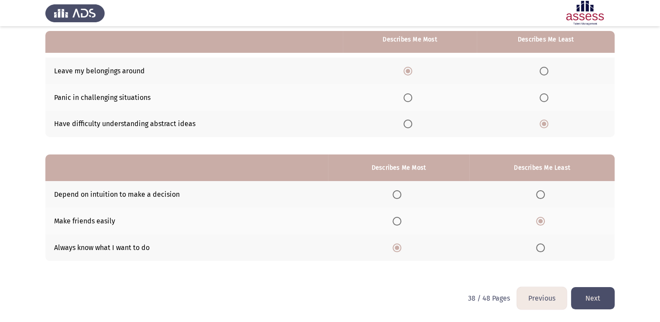
scroll to position [0, 0]
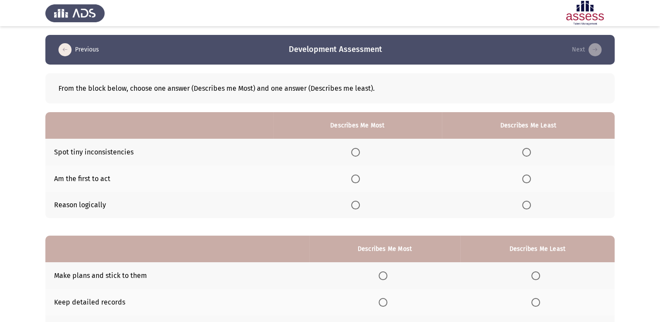
click at [358, 203] on span "Select an option" at bounding box center [355, 205] width 9 height 9
click at [358, 203] on input "Select an option" at bounding box center [355, 205] width 9 height 9
click at [522, 154] on th at bounding box center [528, 152] width 173 height 27
click at [524, 151] on span "Select an option" at bounding box center [526, 152] width 9 height 9
click at [524, 151] on input "Select an option" at bounding box center [526, 152] width 9 height 9
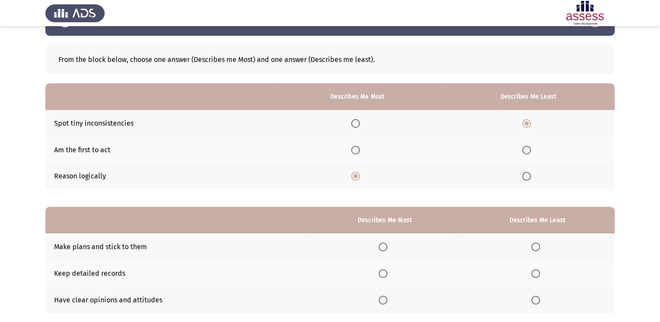
scroll to position [81, 0]
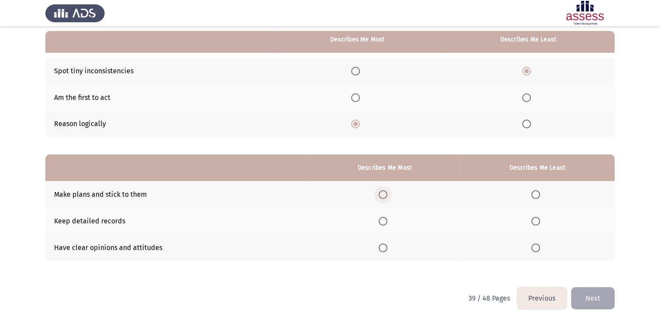
click at [384, 198] on span "Select an option" at bounding box center [383, 194] width 9 height 9
click at [384, 198] on input "Select an option" at bounding box center [383, 194] width 9 height 9
click at [536, 219] on span "Select an option" at bounding box center [536, 221] width 9 height 9
click at [536, 219] on input "Select an option" at bounding box center [536, 221] width 9 height 9
click at [613, 300] on button "Next" at bounding box center [593, 298] width 44 height 22
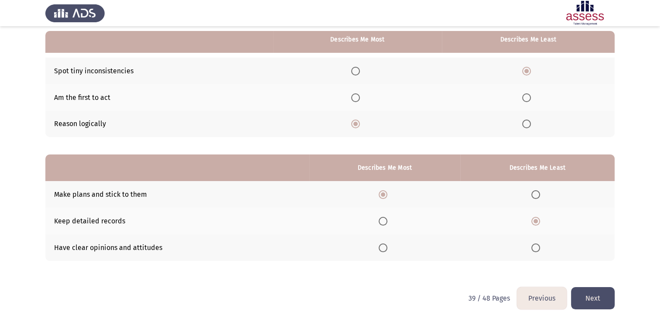
scroll to position [0, 0]
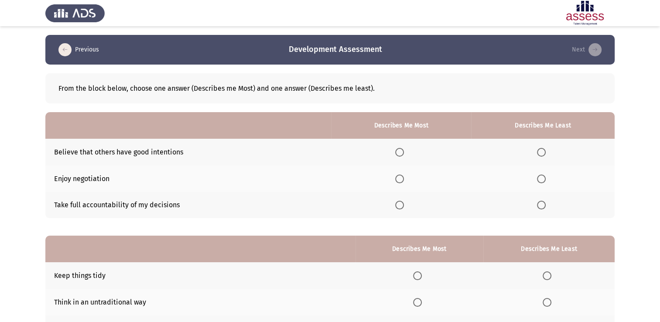
click at [398, 206] on span "Select an option" at bounding box center [399, 205] width 9 height 9
click at [398, 206] on input "Select an option" at bounding box center [399, 205] width 9 height 9
click at [539, 178] on span "Select an option" at bounding box center [541, 179] width 9 height 9
click at [539, 178] on input "Select an option" at bounding box center [541, 179] width 9 height 9
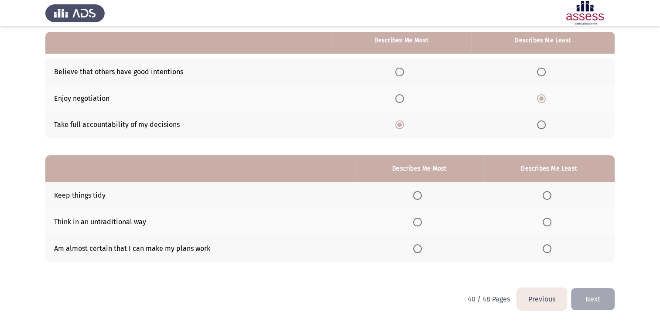
scroll to position [81, 0]
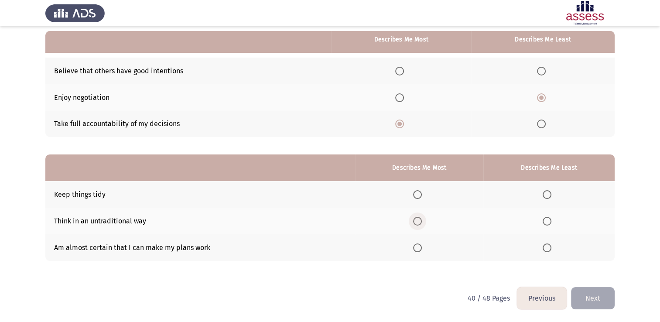
click at [421, 223] on span "Select an option" at bounding box center [417, 221] width 9 height 9
click at [421, 223] on input "Select an option" at bounding box center [417, 221] width 9 height 9
click at [546, 197] on span "Select an option" at bounding box center [547, 194] width 9 height 9
click at [546, 197] on input "Select an option" at bounding box center [547, 194] width 9 height 9
click at [544, 251] on span "Select an option" at bounding box center [547, 248] width 9 height 9
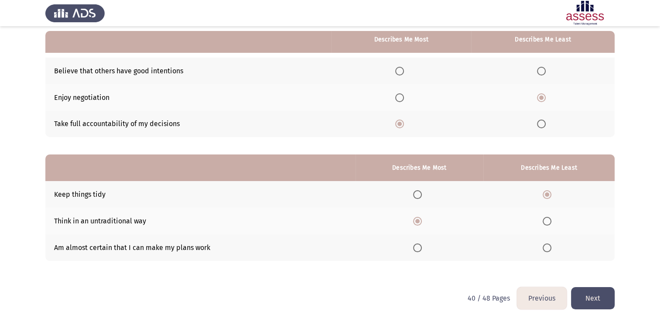
click at [544, 251] on input "Select an option" at bounding box center [547, 248] width 9 height 9
click at [419, 248] on span "Select an option" at bounding box center [417, 248] width 9 height 9
click at [419, 248] on input "Select an option" at bounding box center [417, 248] width 9 height 9
click at [546, 222] on span "Select an option" at bounding box center [547, 221] width 9 height 9
click at [546, 222] on input "Select an option" at bounding box center [547, 221] width 9 height 9
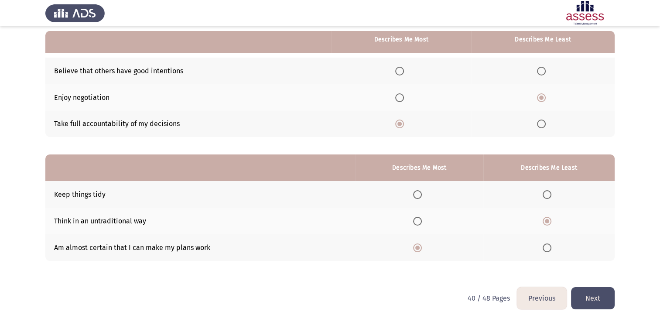
click at [579, 304] on button "Next" at bounding box center [593, 298] width 44 height 22
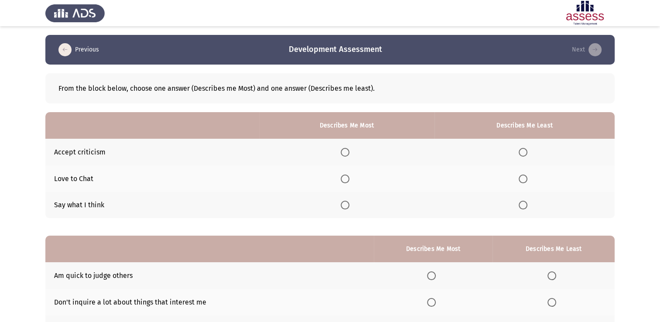
click at [344, 154] on span "Select an option" at bounding box center [345, 152] width 9 height 9
click at [344, 154] on input "Select an option" at bounding box center [345, 152] width 9 height 9
click at [525, 208] on span "Select an option" at bounding box center [523, 205] width 9 height 9
click at [525, 208] on input "Select an option" at bounding box center [523, 205] width 9 height 9
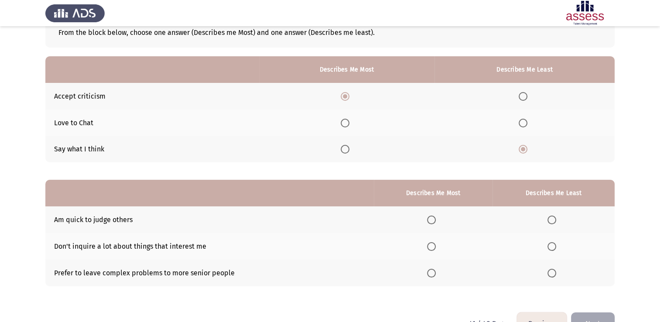
scroll to position [81, 0]
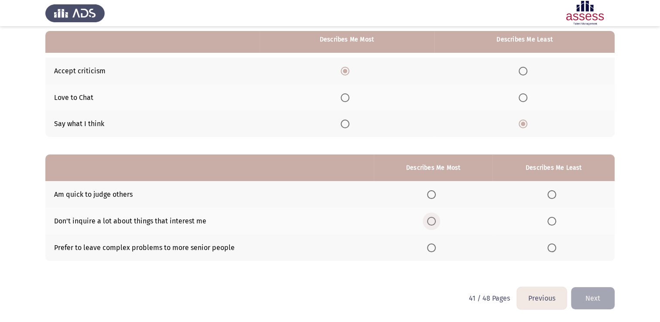
click at [435, 220] on span "Select an option" at bounding box center [431, 221] width 9 height 9
click at [435, 220] on input "Select an option" at bounding box center [431, 221] width 9 height 9
click at [552, 195] on span "Select an option" at bounding box center [552, 194] width 9 height 9
click at [552, 195] on input "Select an option" at bounding box center [552, 194] width 9 height 9
click at [593, 293] on button "Next" at bounding box center [593, 298] width 44 height 22
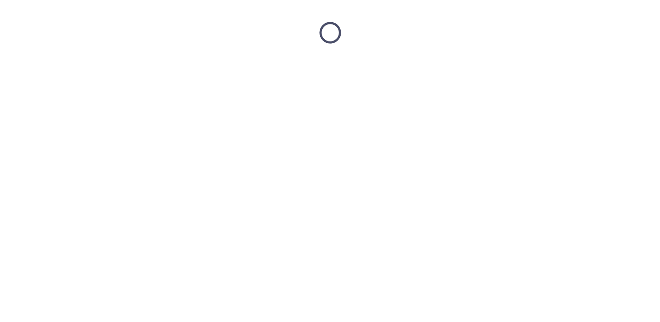
scroll to position [0, 0]
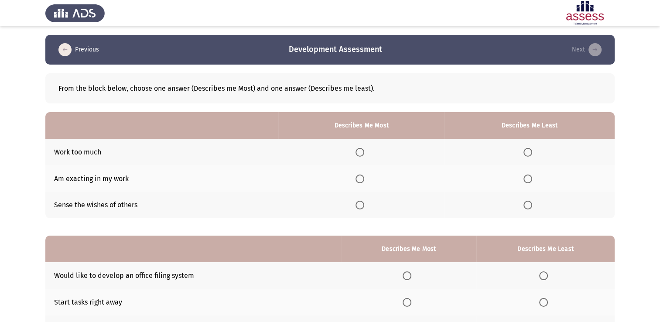
click at [361, 181] on span "Select an option" at bounding box center [360, 179] width 9 height 9
click at [361, 181] on input "Select an option" at bounding box center [360, 179] width 9 height 9
click at [364, 206] on span "Select an option" at bounding box center [360, 205] width 9 height 9
click at [364, 206] on input "Select an option" at bounding box center [360, 205] width 9 height 9
click at [528, 179] on span "Select an option" at bounding box center [528, 179] width 9 height 9
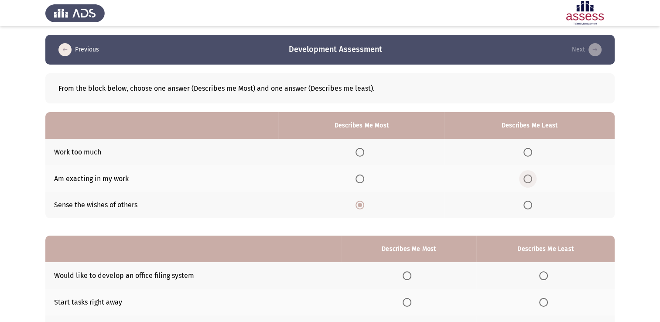
click at [528, 179] on input "Select an option" at bounding box center [528, 179] width 9 height 9
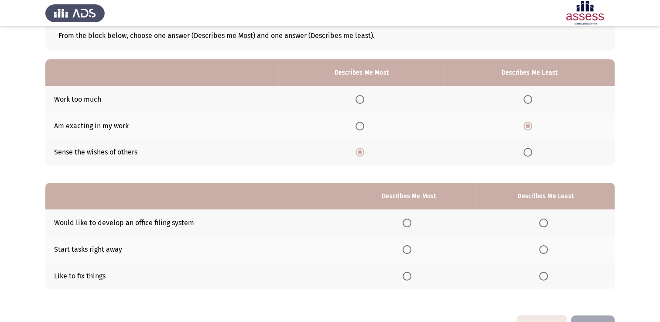
scroll to position [38, 0]
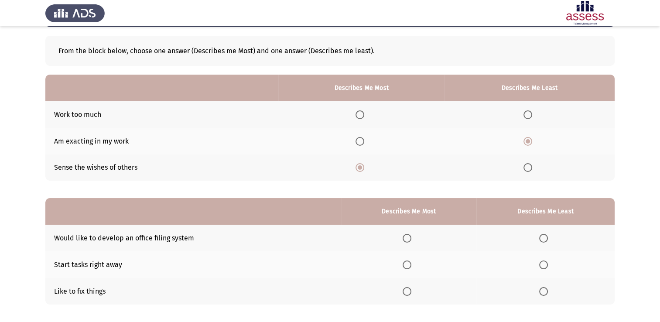
click at [364, 142] on span "Select an option" at bounding box center [360, 141] width 9 height 9
click at [364, 142] on input "Select an option" at bounding box center [360, 141] width 9 height 9
click at [527, 169] on span "Select an option" at bounding box center [528, 167] width 9 height 9
click at [527, 169] on input "Select an option" at bounding box center [528, 167] width 9 height 9
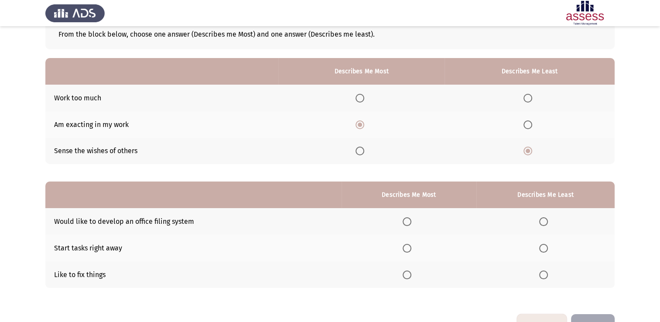
scroll to position [81, 0]
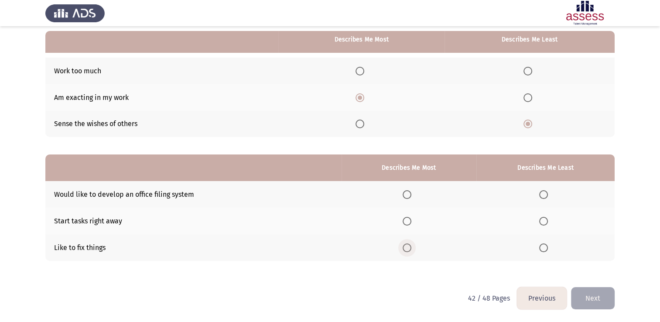
click at [410, 244] on span "Select an option" at bounding box center [407, 248] width 9 height 9
click at [410, 244] on input "Select an option" at bounding box center [407, 248] width 9 height 9
click at [546, 193] on span "Select an option" at bounding box center [543, 194] width 9 height 9
click at [546, 193] on input "Select an option" at bounding box center [543, 194] width 9 height 9
click at [410, 222] on span "Select an option" at bounding box center [407, 221] width 9 height 9
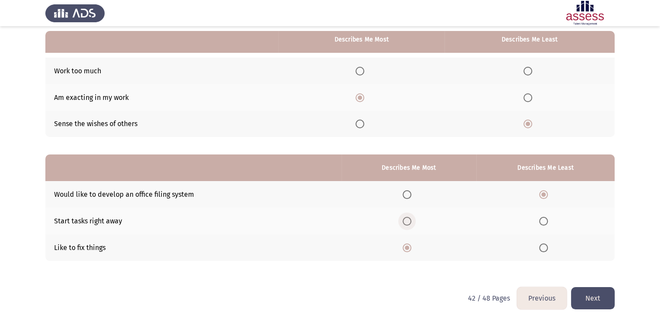
click at [410, 222] on input "Select an option" at bounding box center [407, 221] width 9 height 9
click at [599, 301] on button "Next" at bounding box center [593, 298] width 44 height 22
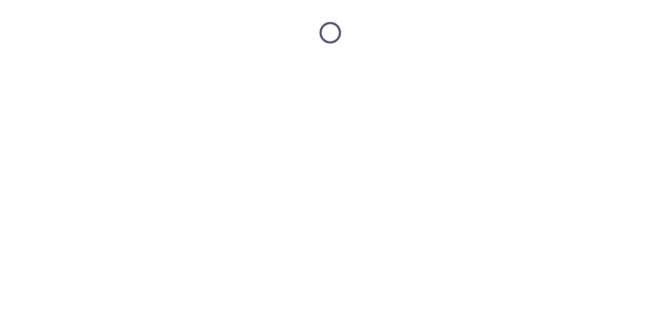
scroll to position [0, 0]
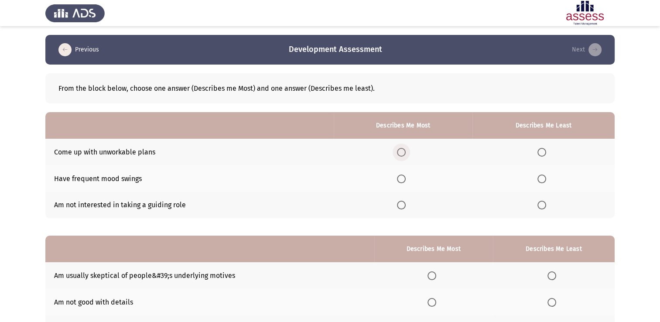
click at [399, 154] on span "Select an option" at bounding box center [401, 152] width 9 height 9
click at [399, 154] on input "Select an option" at bounding box center [401, 152] width 9 height 9
click at [542, 208] on span "Select an option" at bounding box center [542, 205] width 9 height 9
click at [542, 208] on input "Select an option" at bounding box center [542, 205] width 9 height 9
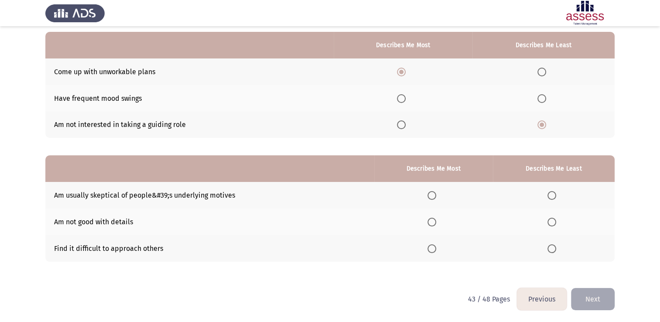
scroll to position [81, 0]
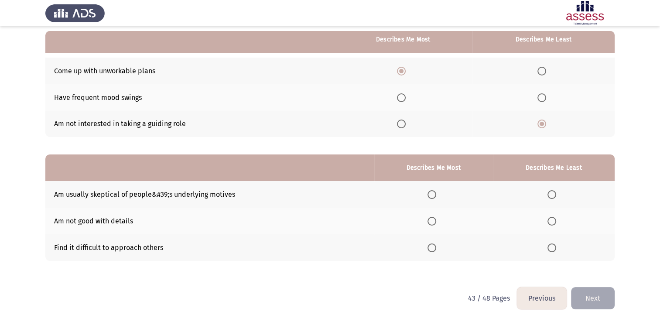
click at [432, 221] on span "Select an option" at bounding box center [432, 221] width 9 height 9
click at [432, 221] on input "Select an option" at bounding box center [432, 221] width 9 height 9
click at [435, 196] on span "Select an option" at bounding box center [432, 194] width 9 height 9
click at [435, 196] on input "Select an option" at bounding box center [432, 194] width 9 height 9
click at [553, 223] on span "Select an option" at bounding box center [552, 221] width 9 height 9
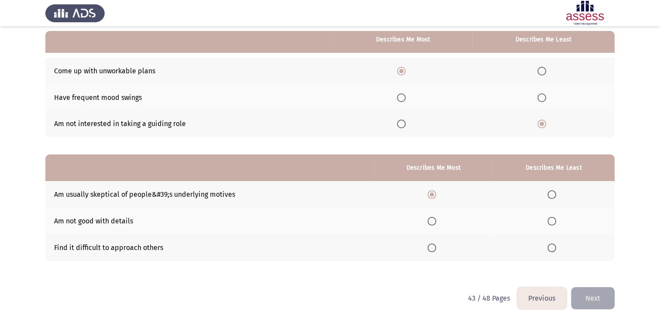
click at [553, 223] on input "Select an option" at bounding box center [552, 221] width 9 height 9
click at [607, 294] on button "Next" at bounding box center [593, 298] width 44 height 22
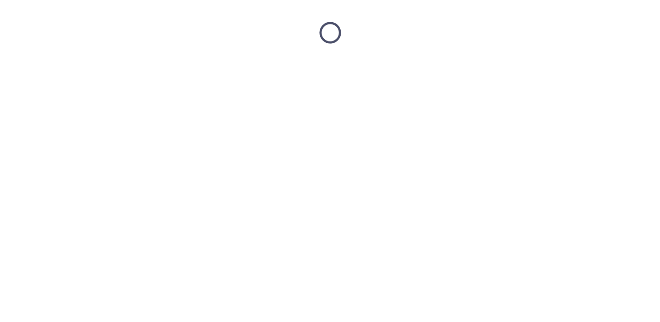
scroll to position [0, 0]
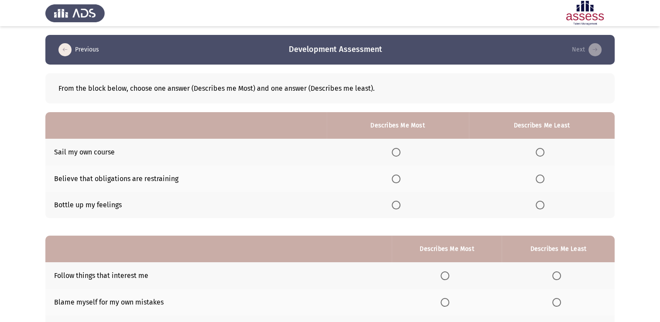
click at [397, 206] on span "Select an option" at bounding box center [396, 205] width 9 height 9
click at [397, 206] on input "Select an option" at bounding box center [396, 205] width 9 height 9
click at [541, 182] on span "Select an option" at bounding box center [540, 179] width 9 height 9
click at [541, 182] on input "Select an option" at bounding box center [540, 179] width 9 height 9
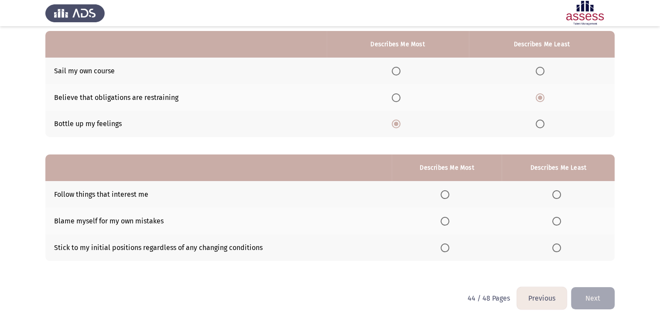
scroll to position [38, 0]
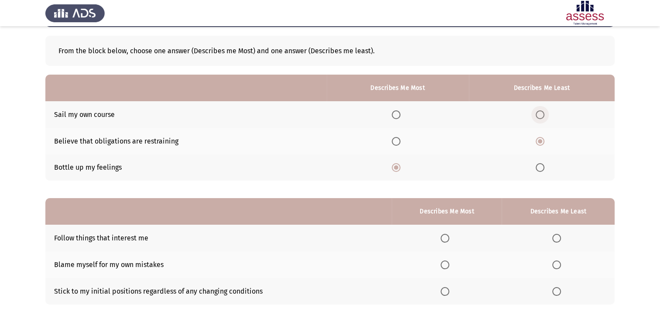
click at [540, 118] on span "Select an option" at bounding box center [540, 114] width 9 height 9
click at [540, 118] on input "Select an option" at bounding box center [540, 114] width 9 height 9
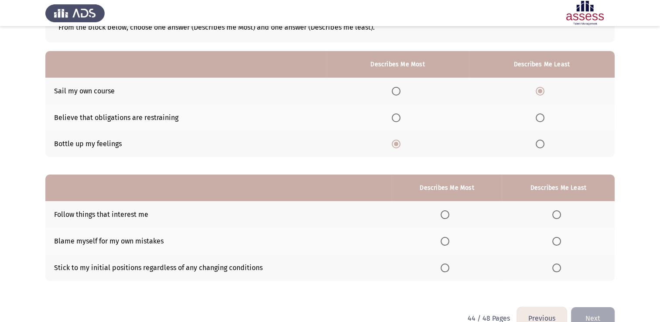
scroll to position [81, 0]
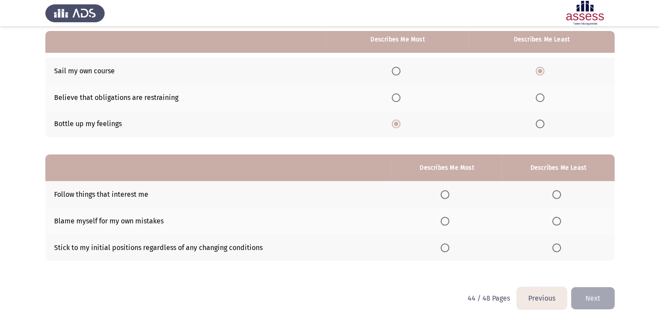
click at [446, 222] on span "Select an option" at bounding box center [445, 221] width 9 height 9
click at [446, 222] on input "Select an option" at bounding box center [445, 221] width 9 height 9
click at [449, 199] on span "Select an option" at bounding box center [445, 194] width 9 height 9
click at [449, 199] on input "Select an option" at bounding box center [445, 194] width 9 height 9
click at [561, 221] on span "Select an option" at bounding box center [556, 221] width 9 height 9
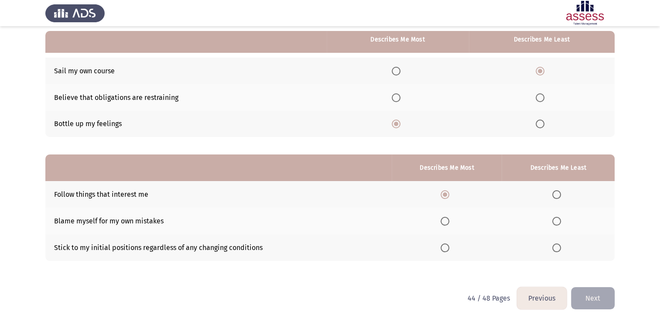
click at [561, 221] on input "Select an option" at bounding box center [556, 221] width 9 height 9
click at [599, 298] on button "Next" at bounding box center [593, 298] width 44 height 22
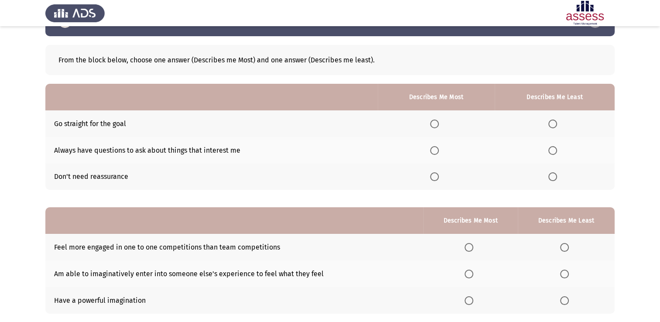
scroll to position [44, 0]
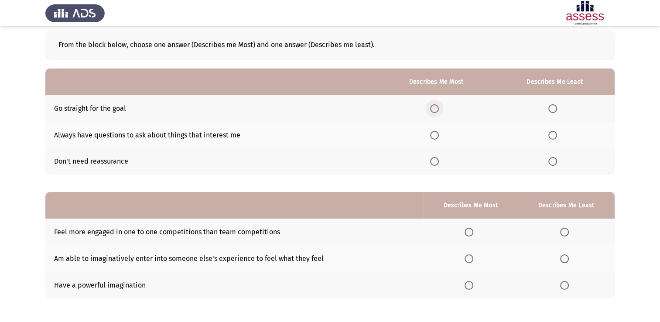
click at [439, 110] on span "Select an option" at bounding box center [434, 108] width 9 height 9
click at [439, 110] on input "Select an option" at bounding box center [434, 108] width 9 height 9
click at [554, 163] on span "Select an option" at bounding box center [553, 161] width 9 height 9
click at [554, 163] on input "Select an option" at bounding box center [553, 161] width 9 height 9
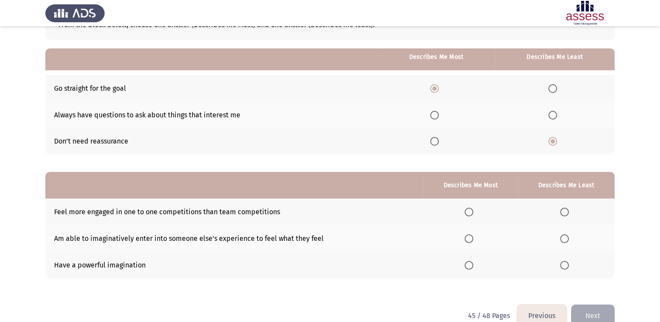
scroll to position [81, 0]
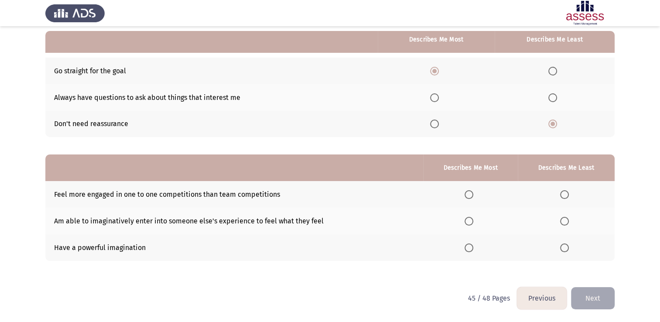
click at [470, 224] on span "Select an option" at bounding box center [469, 221] width 9 height 9
click at [470, 224] on input "Select an option" at bounding box center [469, 221] width 9 height 9
click at [566, 248] on span "Select an option" at bounding box center [564, 248] width 9 height 9
click at [566, 248] on input "Select an option" at bounding box center [564, 248] width 9 height 9
click at [467, 254] on th at bounding box center [470, 247] width 94 height 27
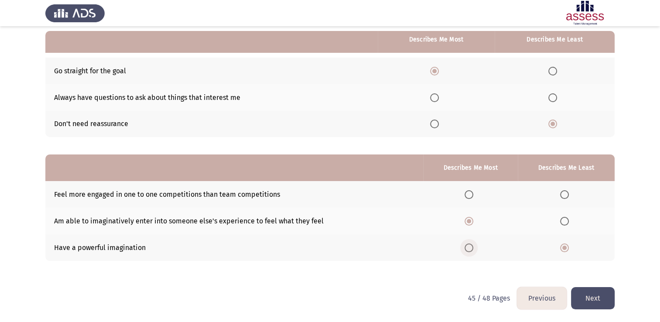
click at [469, 250] on span "Select an option" at bounding box center [469, 248] width 9 height 9
click at [469, 250] on input "Select an option" at bounding box center [469, 248] width 9 height 9
click at [566, 222] on span "Select an option" at bounding box center [564, 221] width 9 height 9
click at [566, 222] on input "Select an option" at bounding box center [564, 221] width 9 height 9
click at [607, 302] on button "Next" at bounding box center [593, 298] width 44 height 22
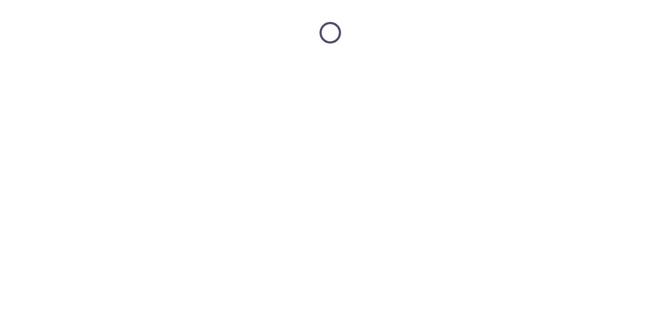
scroll to position [0, 0]
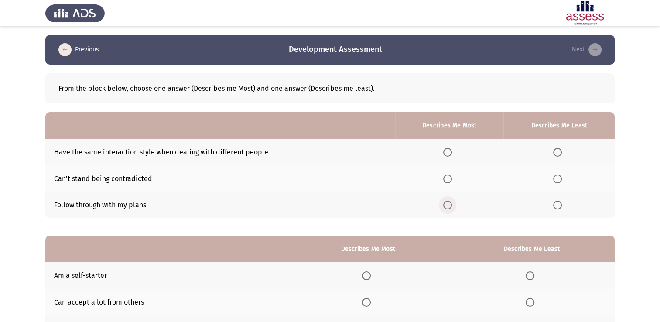
click at [447, 204] on span "Select an option" at bounding box center [447, 205] width 9 height 9
click at [447, 204] on input "Select an option" at bounding box center [447, 205] width 9 height 9
click at [561, 182] on span "Select an option" at bounding box center [557, 179] width 9 height 9
click at [561, 182] on input "Select an option" at bounding box center [557, 179] width 9 height 9
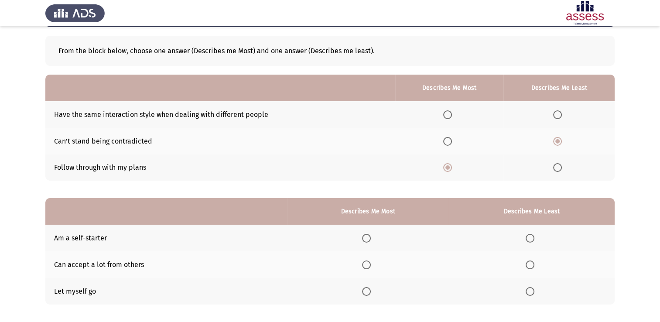
scroll to position [81, 0]
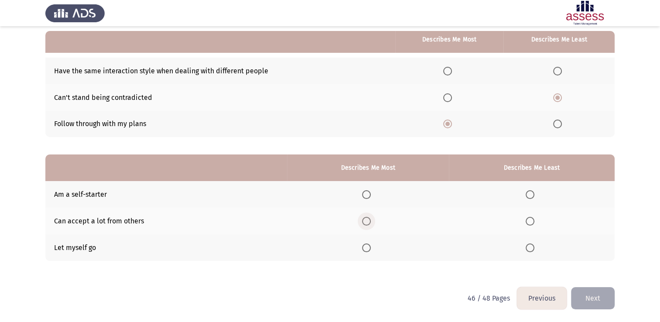
click at [365, 224] on span "Select an option" at bounding box center [366, 221] width 9 height 9
click at [365, 224] on input "Select an option" at bounding box center [366, 221] width 9 height 9
click at [531, 193] on span "Select an option" at bounding box center [530, 194] width 9 height 9
click at [531, 193] on input "Select an option" at bounding box center [530, 194] width 9 height 9
click at [602, 296] on button "Next" at bounding box center [593, 298] width 44 height 22
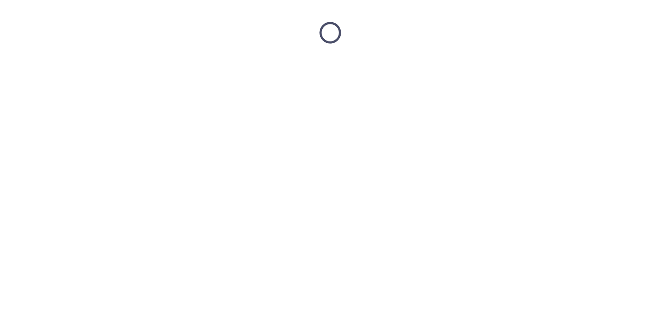
scroll to position [0, 0]
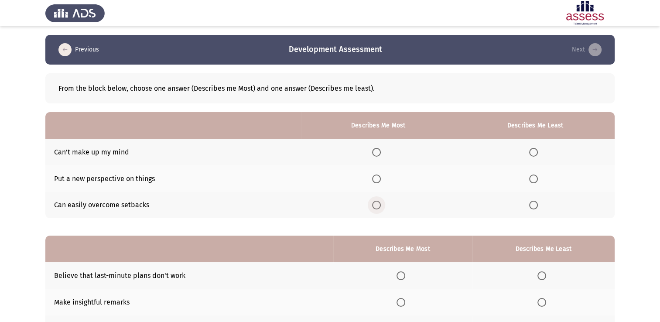
click at [377, 203] on span "Select an option" at bounding box center [376, 205] width 9 height 9
click at [377, 203] on input "Select an option" at bounding box center [376, 205] width 9 height 9
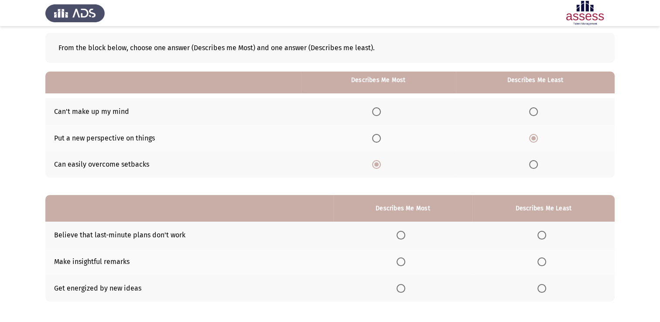
scroll to position [81, 0]
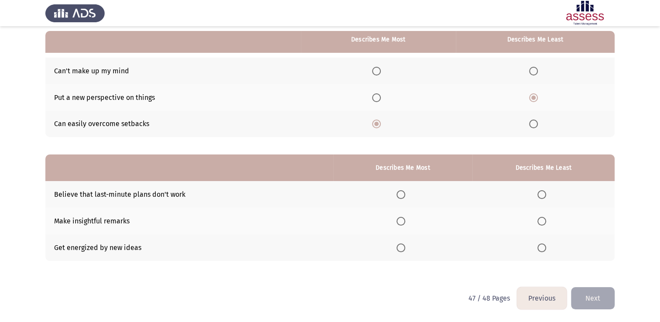
click at [405, 222] on span "Select an option" at bounding box center [401, 221] width 9 height 9
click at [405, 222] on input "Select an option" at bounding box center [401, 221] width 9 height 9
click at [541, 247] on span "Select an option" at bounding box center [542, 248] width 9 height 9
click at [541, 247] on input "Select an option" at bounding box center [542, 248] width 9 height 9
click at [611, 301] on button "Next" at bounding box center [593, 298] width 44 height 22
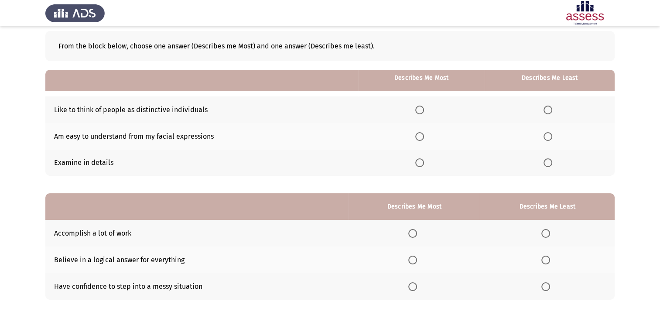
scroll to position [0, 0]
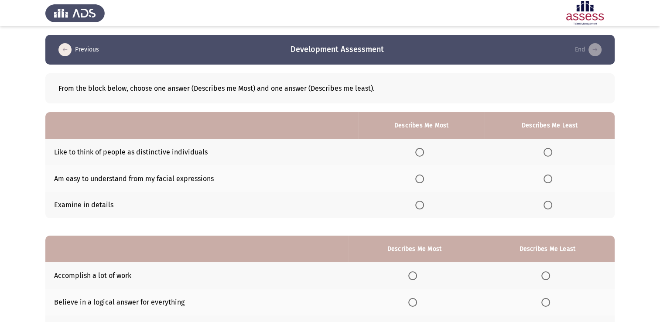
click at [420, 151] on span "Select an option" at bounding box center [419, 152] width 9 height 9
click at [420, 151] on input "Select an option" at bounding box center [419, 152] width 9 height 9
click at [419, 209] on span "Select an option" at bounding box center [419, 205] width 9 height 9
click at [419, 209] on input "Select an option" at bounding box center [419, 205] width 9 height 9
click at [553, 181] on label "Select an option" at bounding box center [550, 179] width 12 height 9
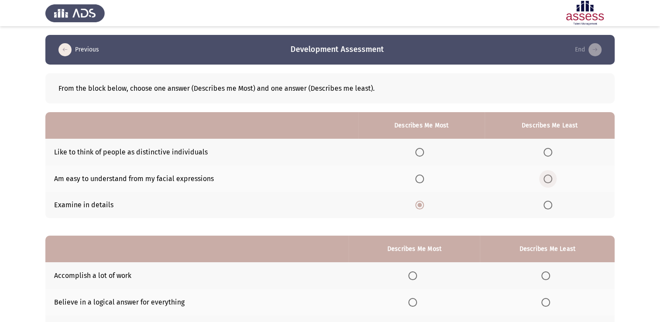
click at [552, 181] on input "Select an option" at bounding box center [548, 179] width 9 height 9
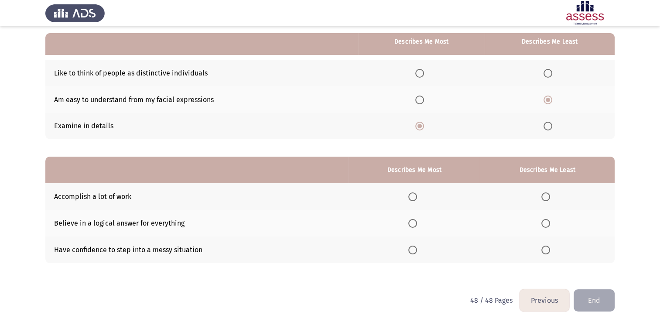
scroll to position [81, 0]
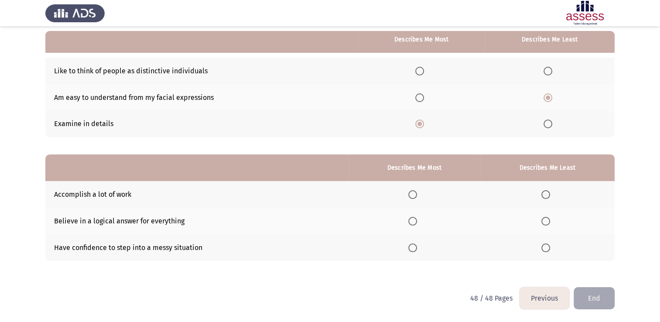
click at [415, 248] on span "Select an option" at bounding box center [412, 248] width 9 height 9
click at [415, 248] on input "Select an option" at bounding box center [412, 248] width 9 height 9
click at [545, 219] on span "Select an option" at bounding box center [546, 221] width 9 height 9
click at [545, 219] on input "Select an option" at bounding box center [546, 221] width 9 height 9
click at [600, 302] on button "End" at bounding box center [594, 298] width 41 height 22
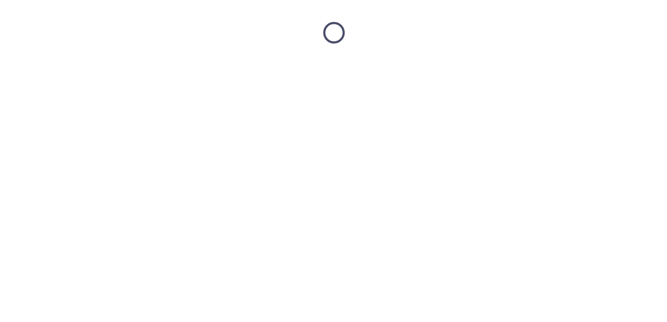
scroll to position [0, 0]
